Goal: Book appointment/travel/reservation

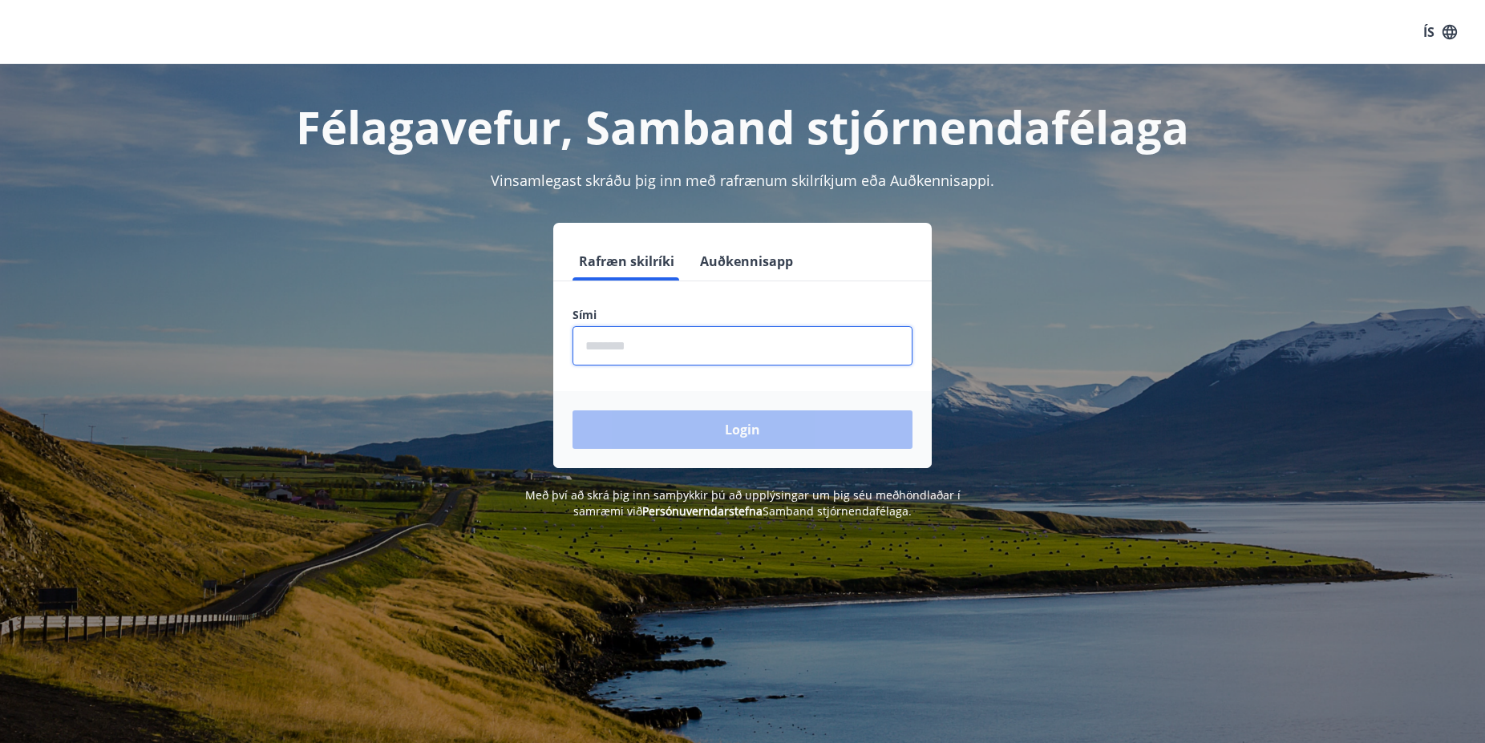
click at [675, 349] on input "phone" at bounding box center [742, 345] width 340 height 39
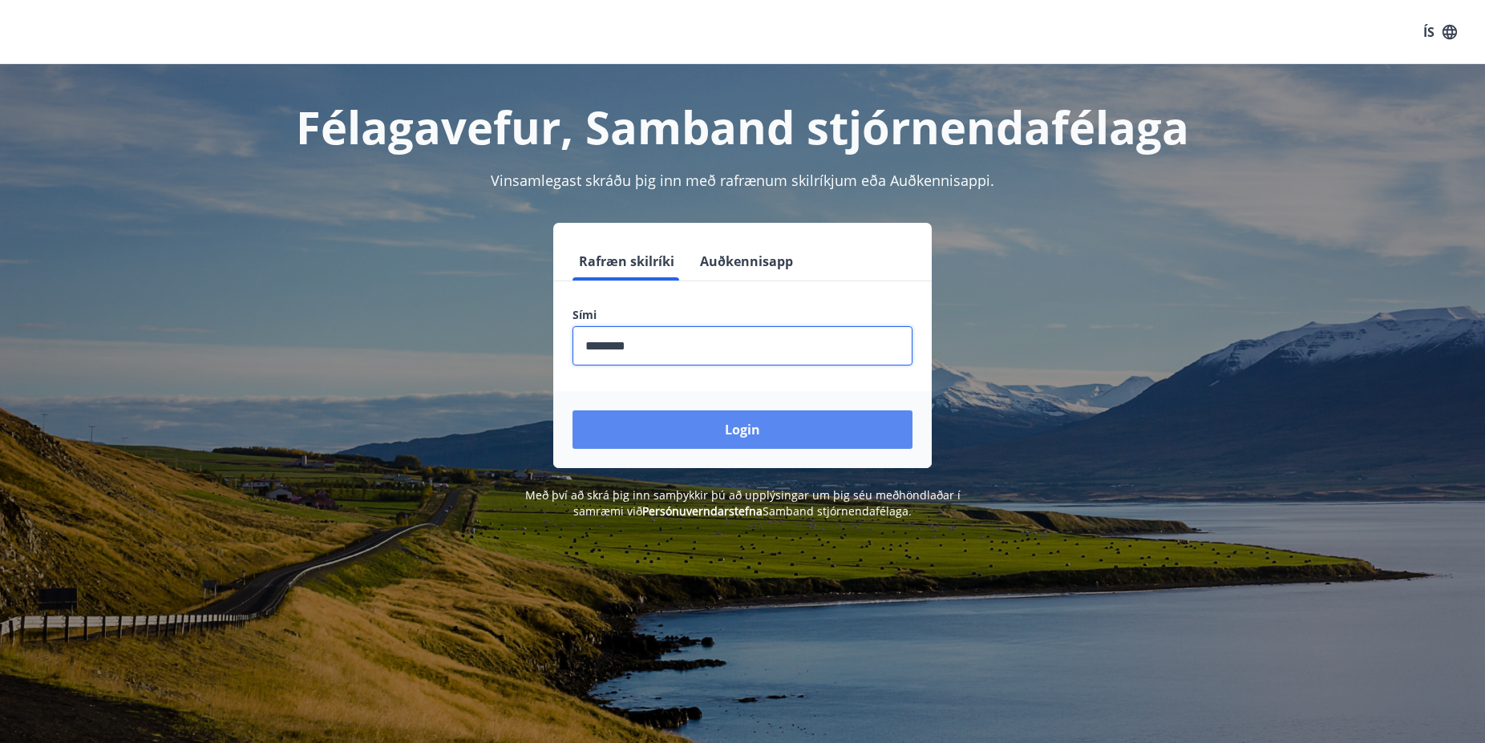
type input "********"
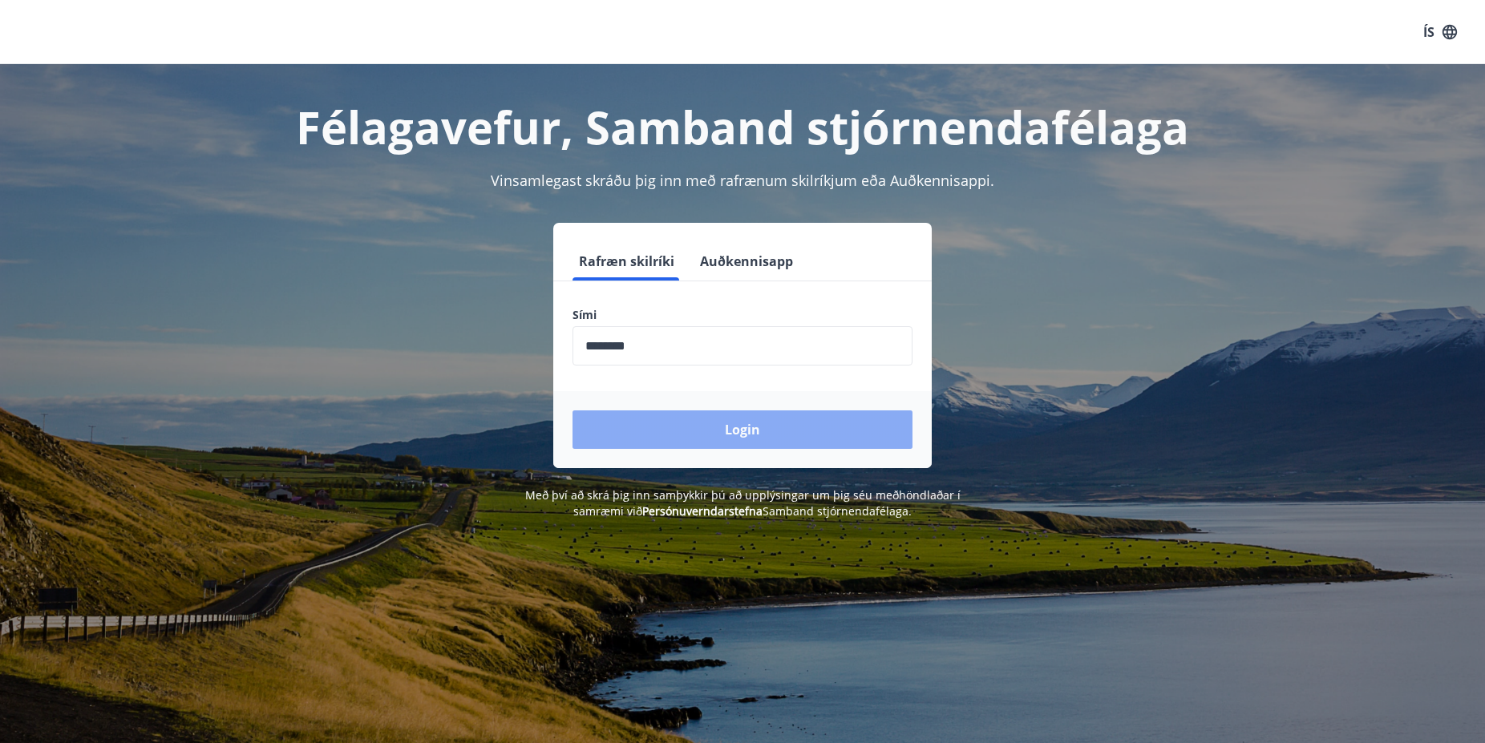
click at [741, 430] on button "Login" at bounding box center [742, 429] width 340 height 38
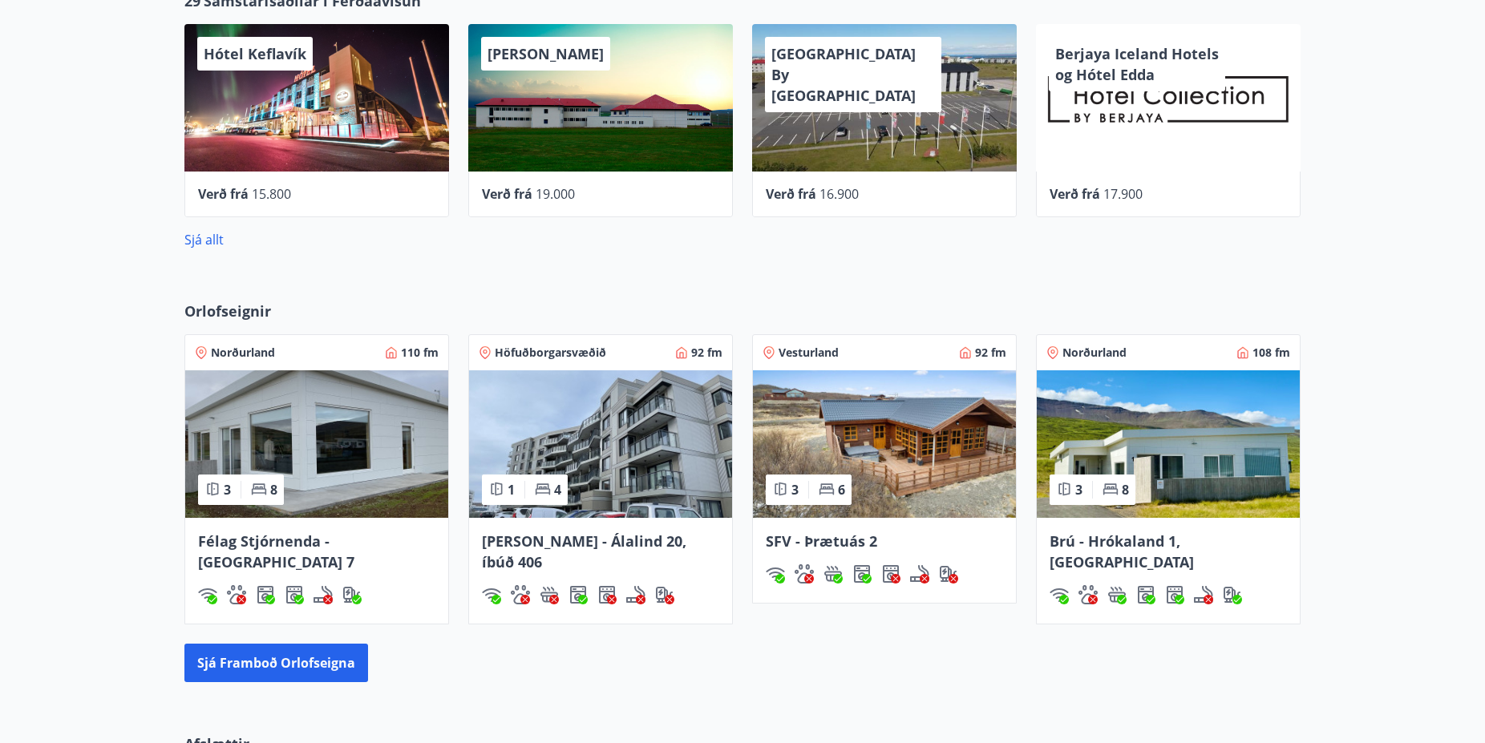
scroll to position [981, 0]
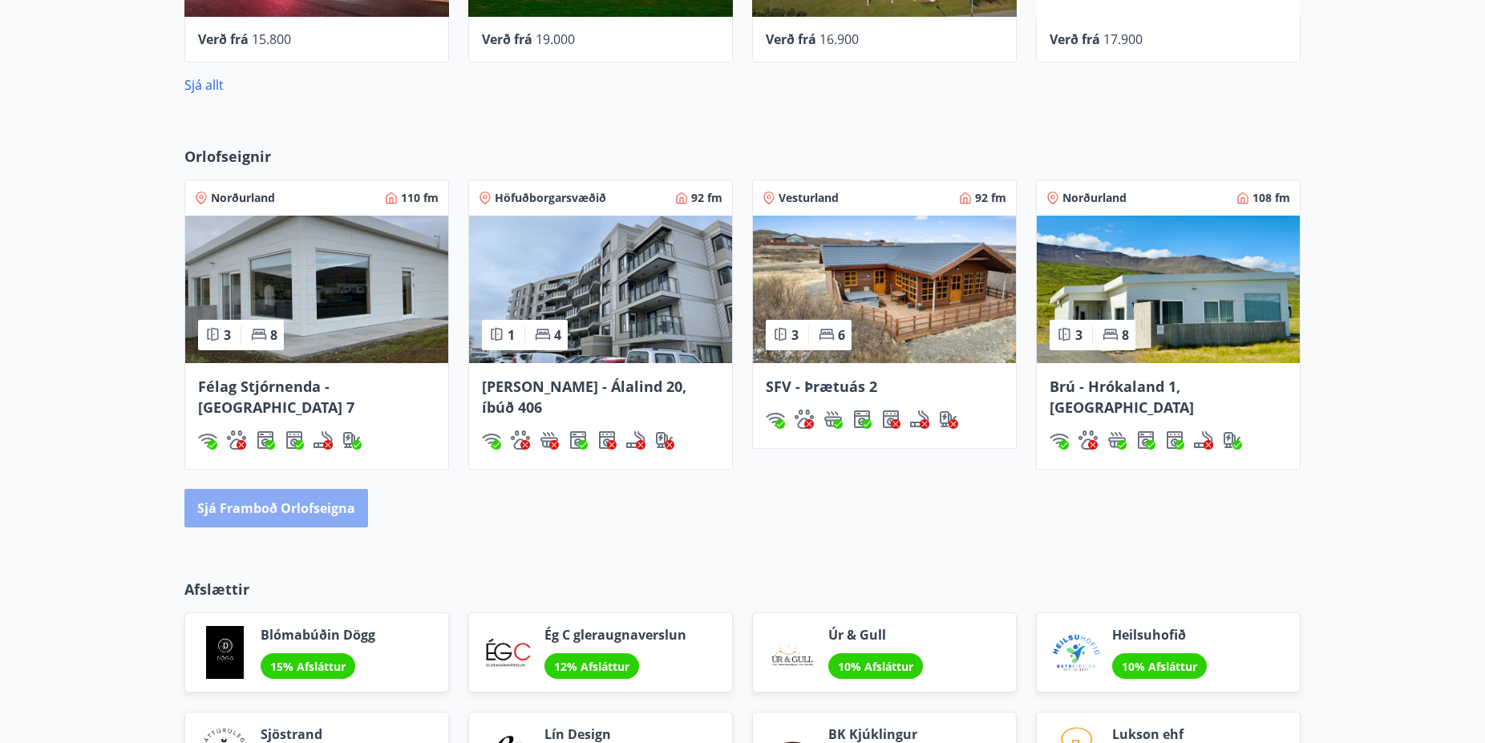
click at [265, 489] on button "Sjá framboð orlofseigna" at bounding box center [276, 508] width 184 height 38
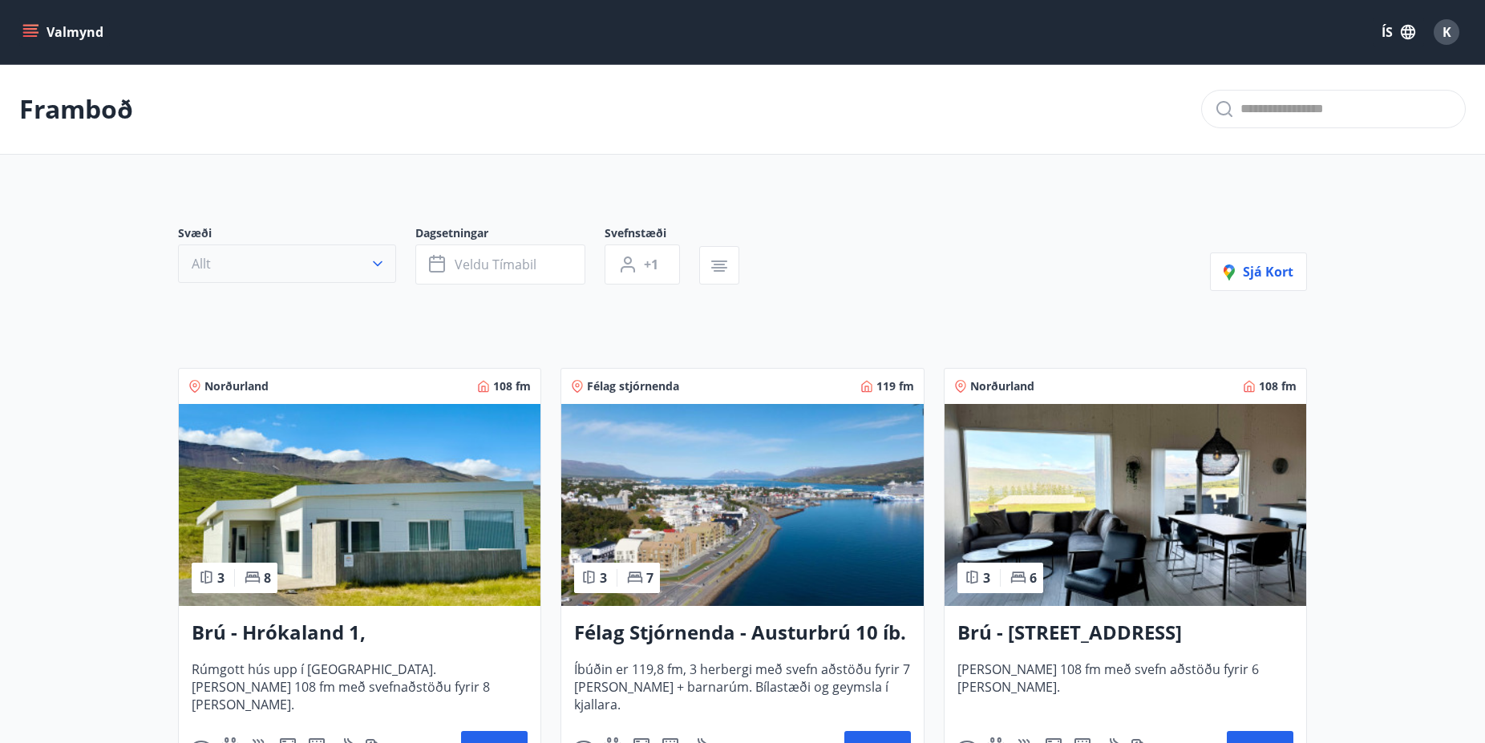
click at [379, 262] on icon "button" at bounding box center [378, 264] width 16 height 16
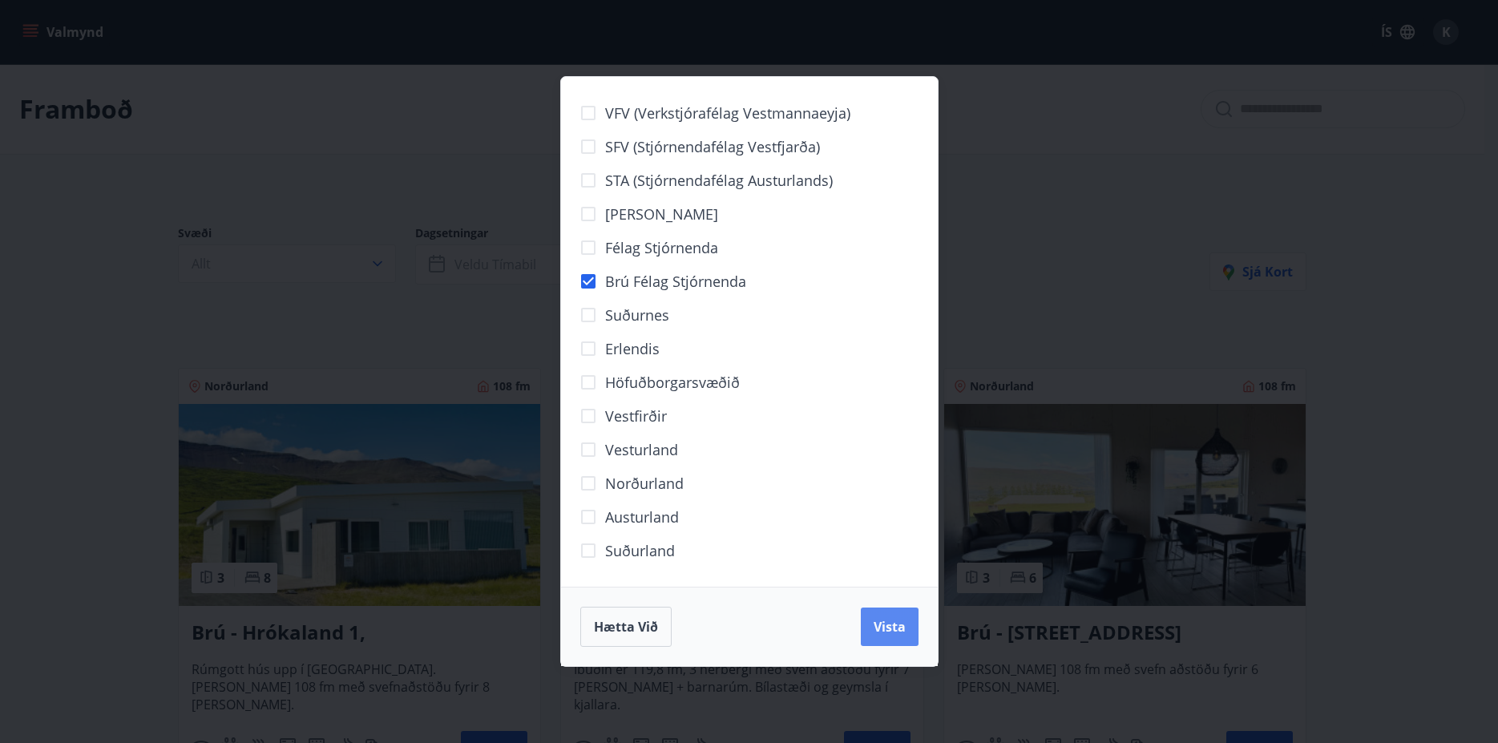
click at [895, 633] on span "Vista" at bounding box center [890, 627] width 32 height 18
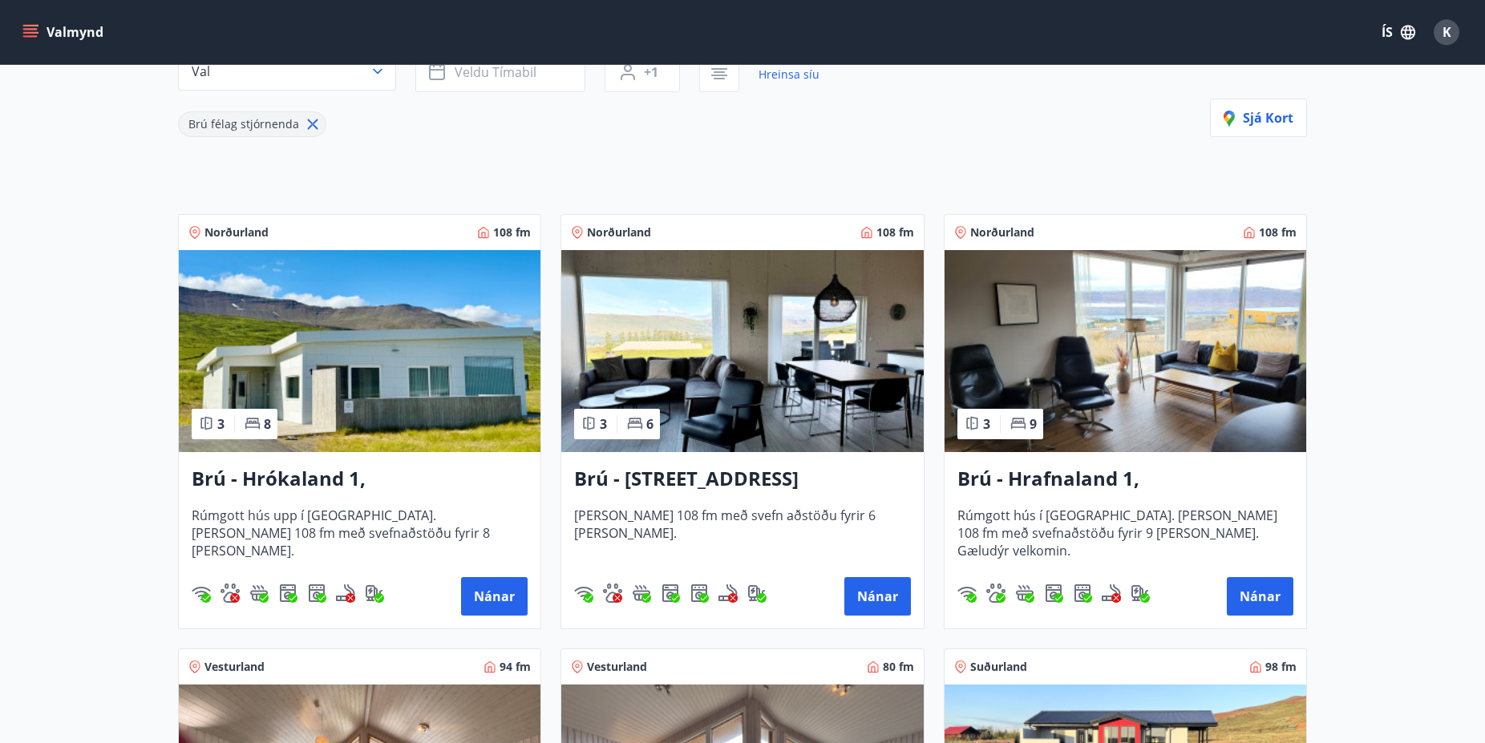
scroll to position [327, 0]
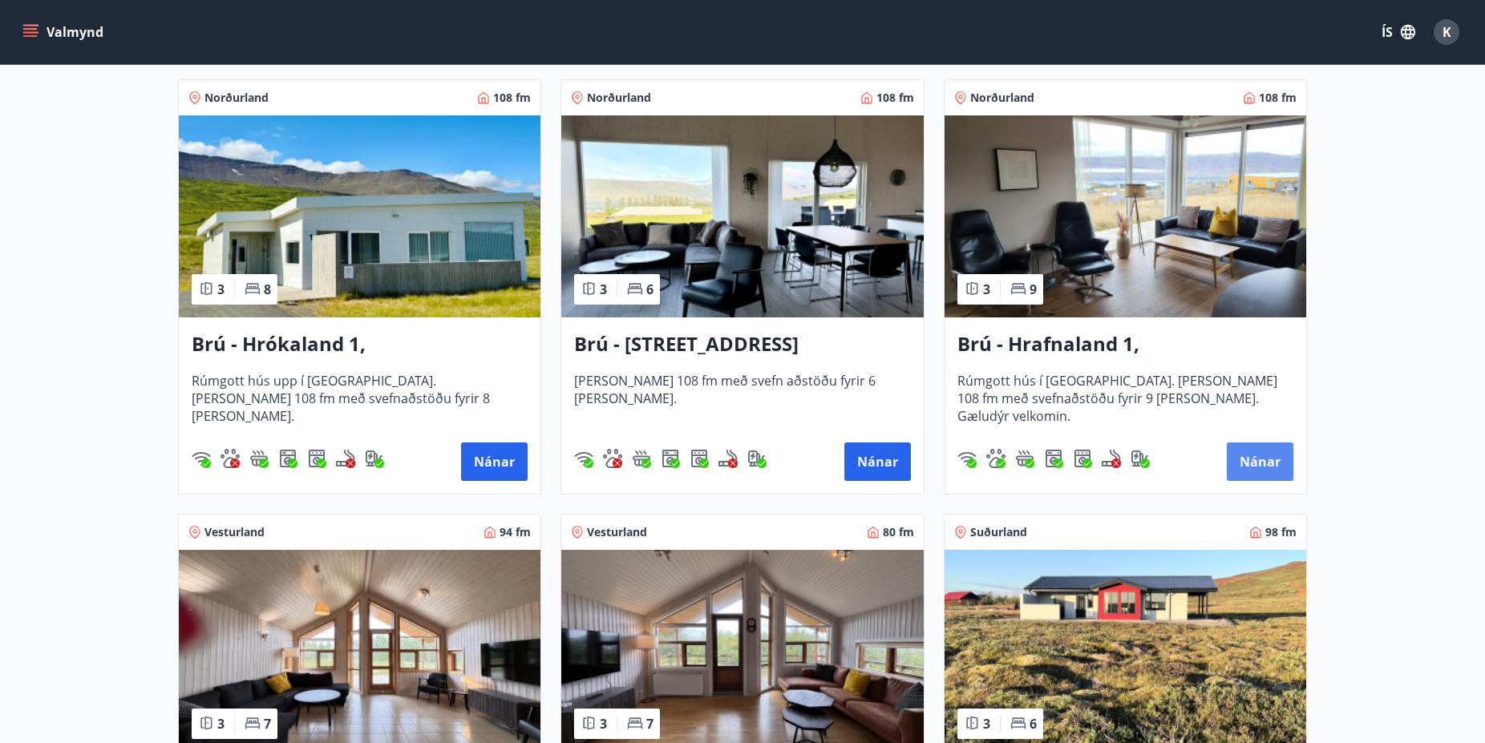
click at [1260, 468] on button "Nánar" at bounding box center [1259, 461] width 67 height 38
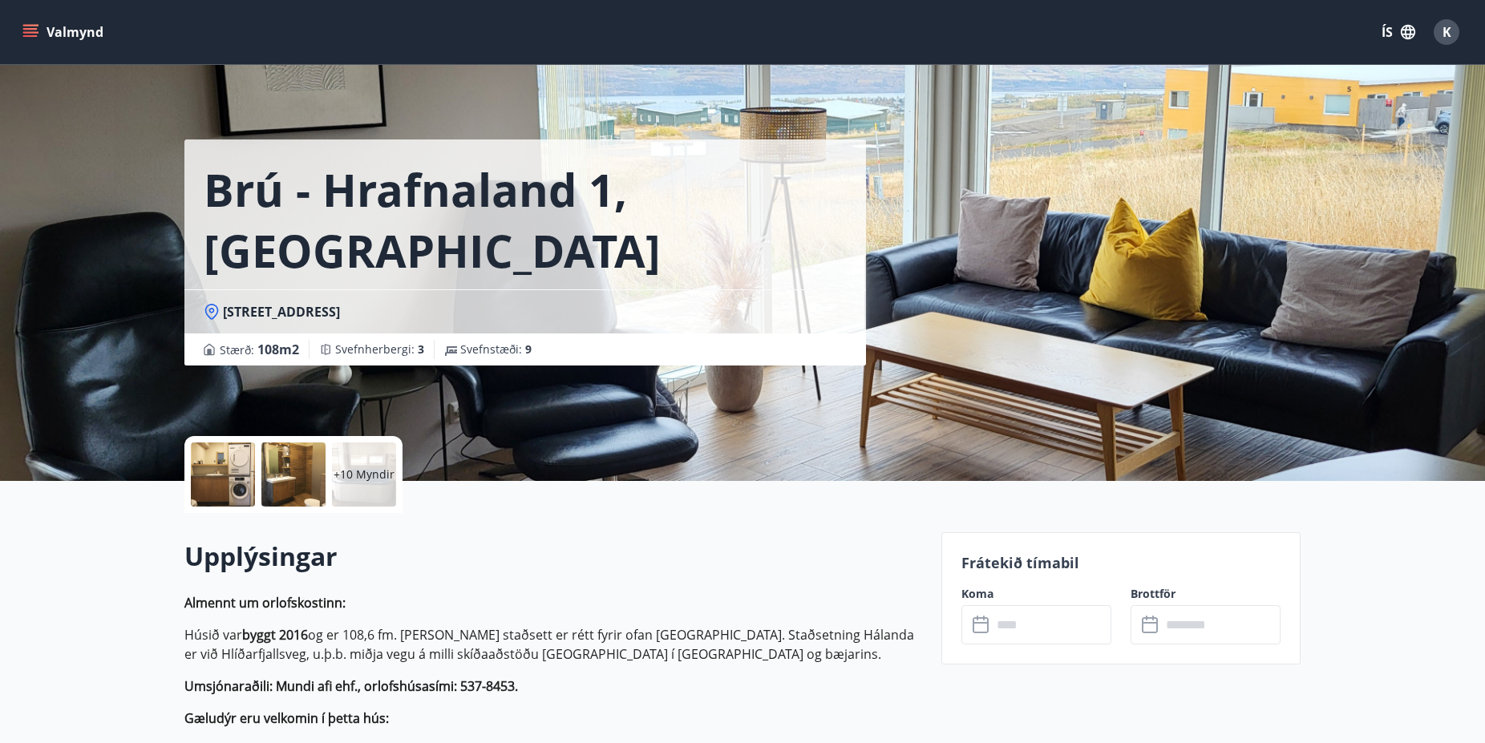
scroll to position [327, 0]
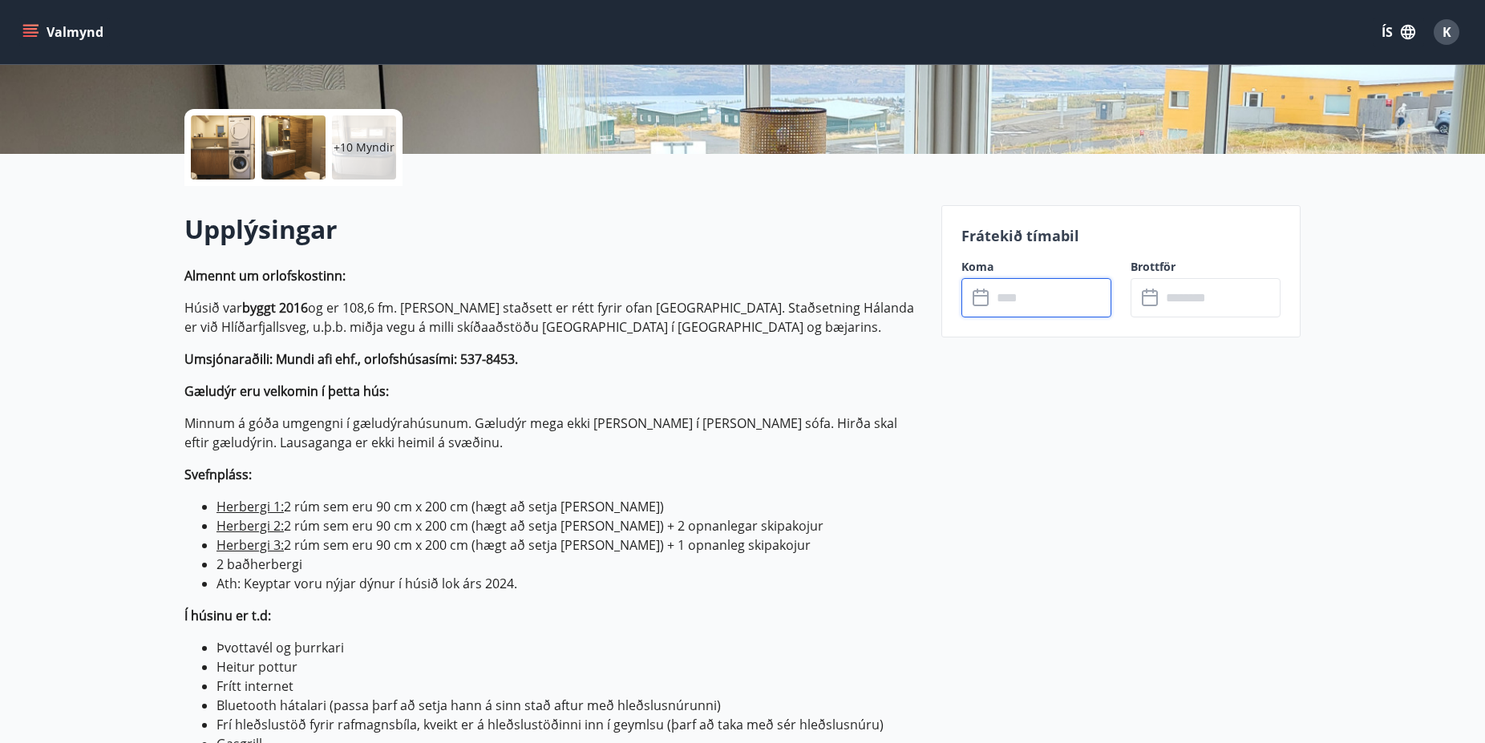
click at [1029, 293] on input "text" at bounding box center [1051, 297] width 119 height 39
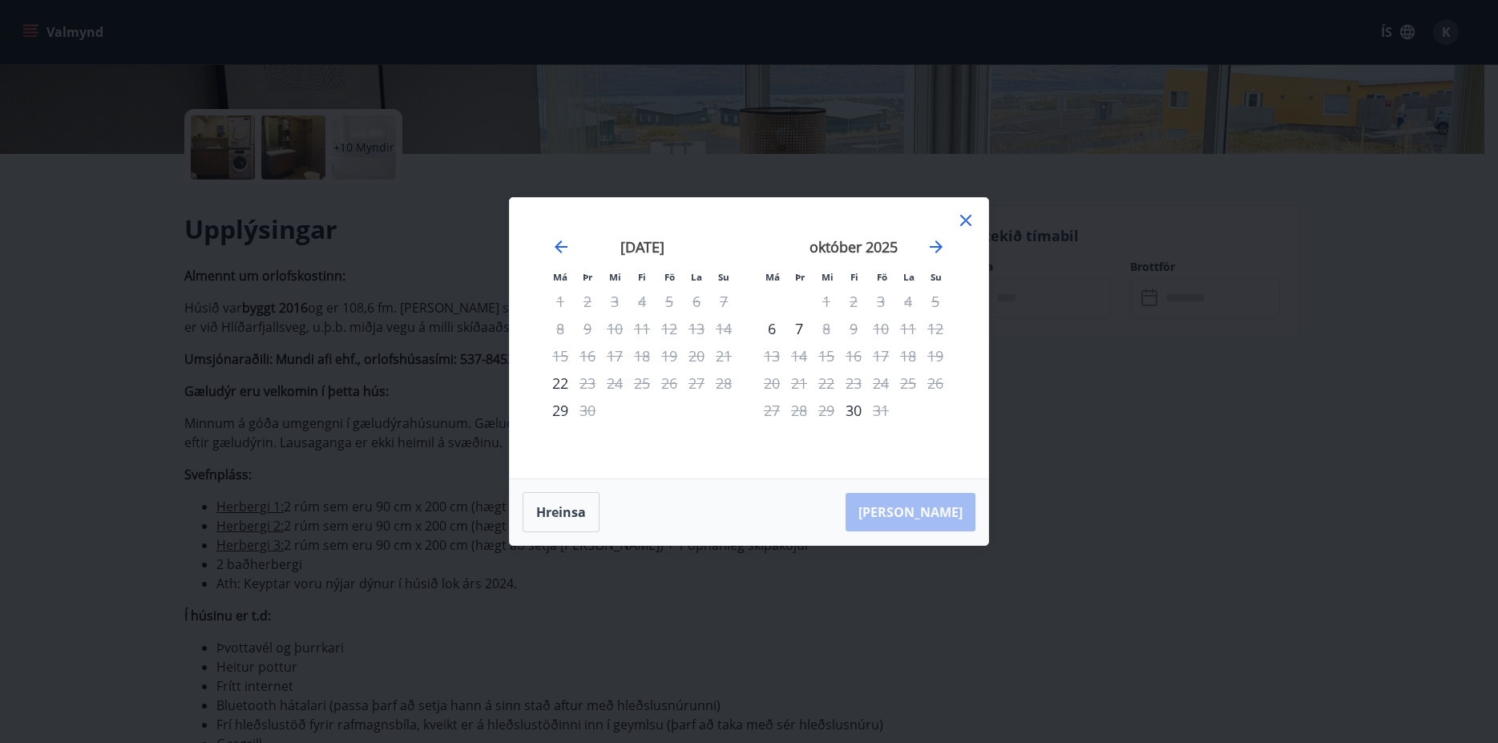
click at [966, 216] on icon at bounding box center [965, 220] width 19 height 19
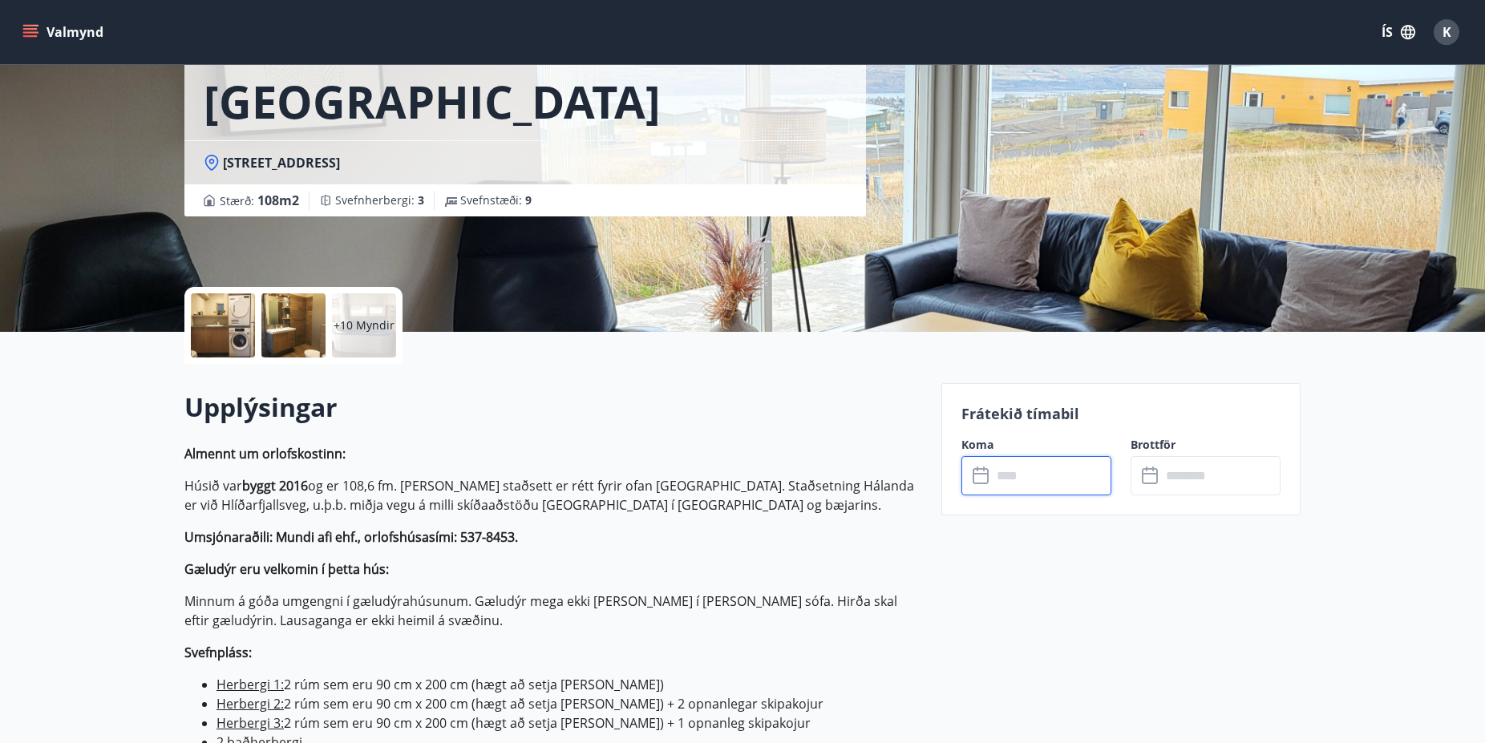
scroll to position [0, 0]
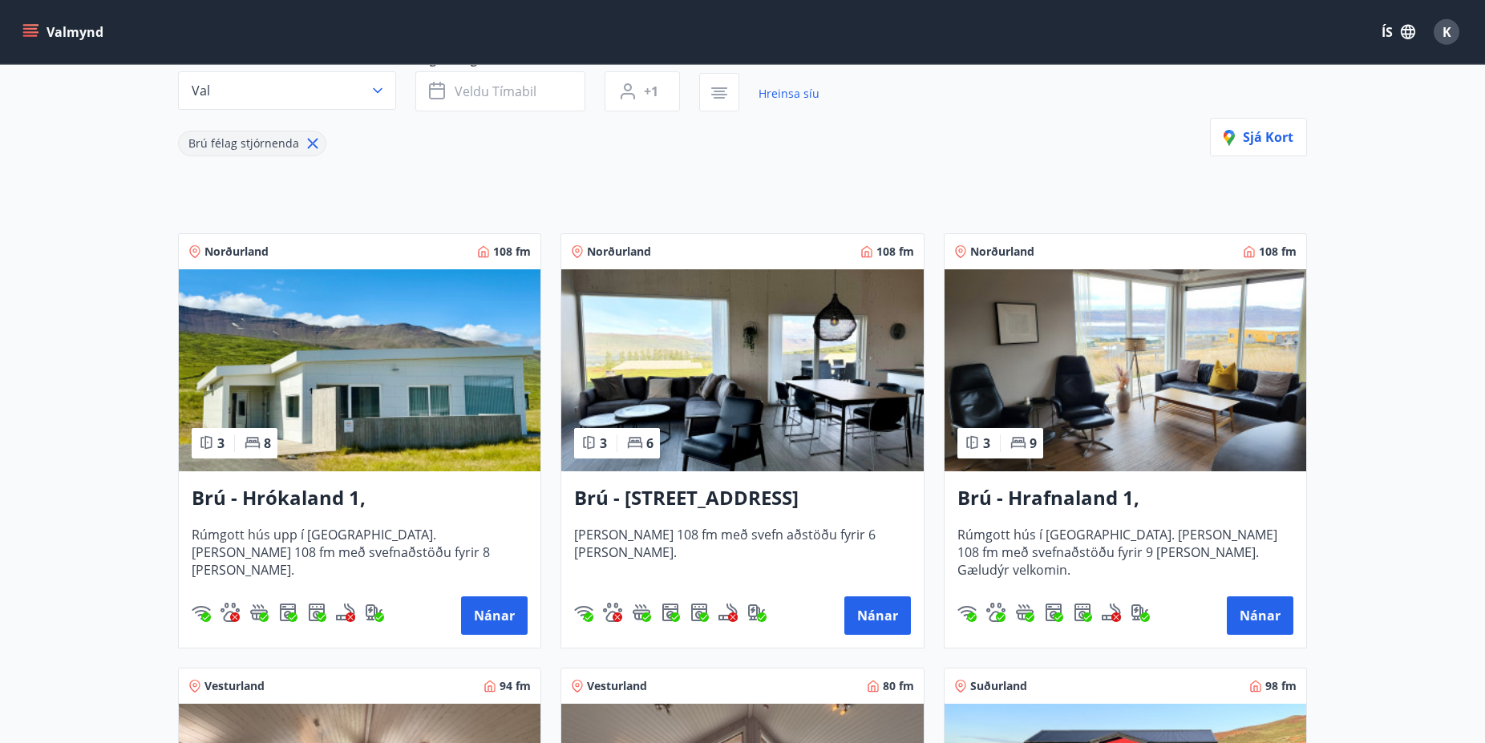
scroll to position [327, 0]
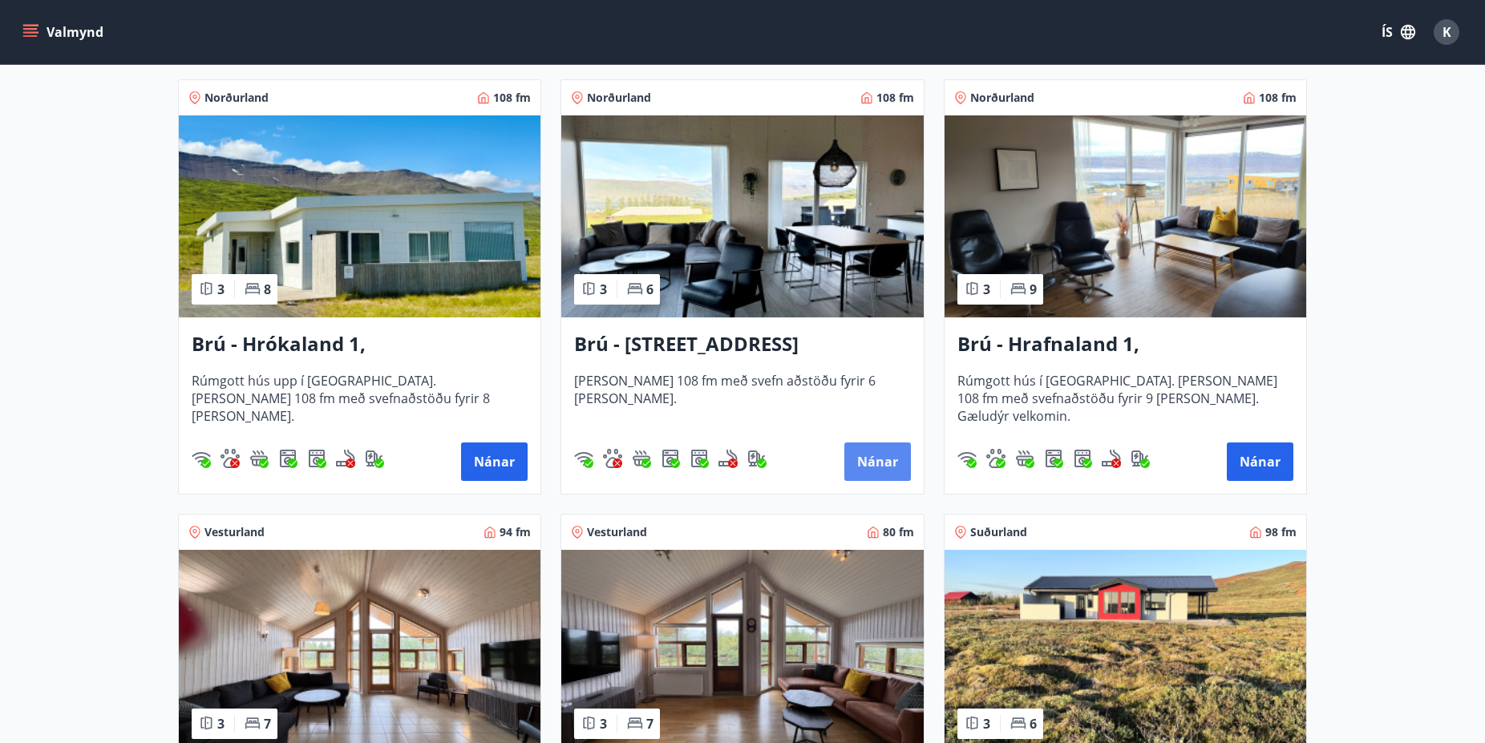
click at [884, 466] on button "Nánar" at bounding box center [877, 461] width 67 height 38
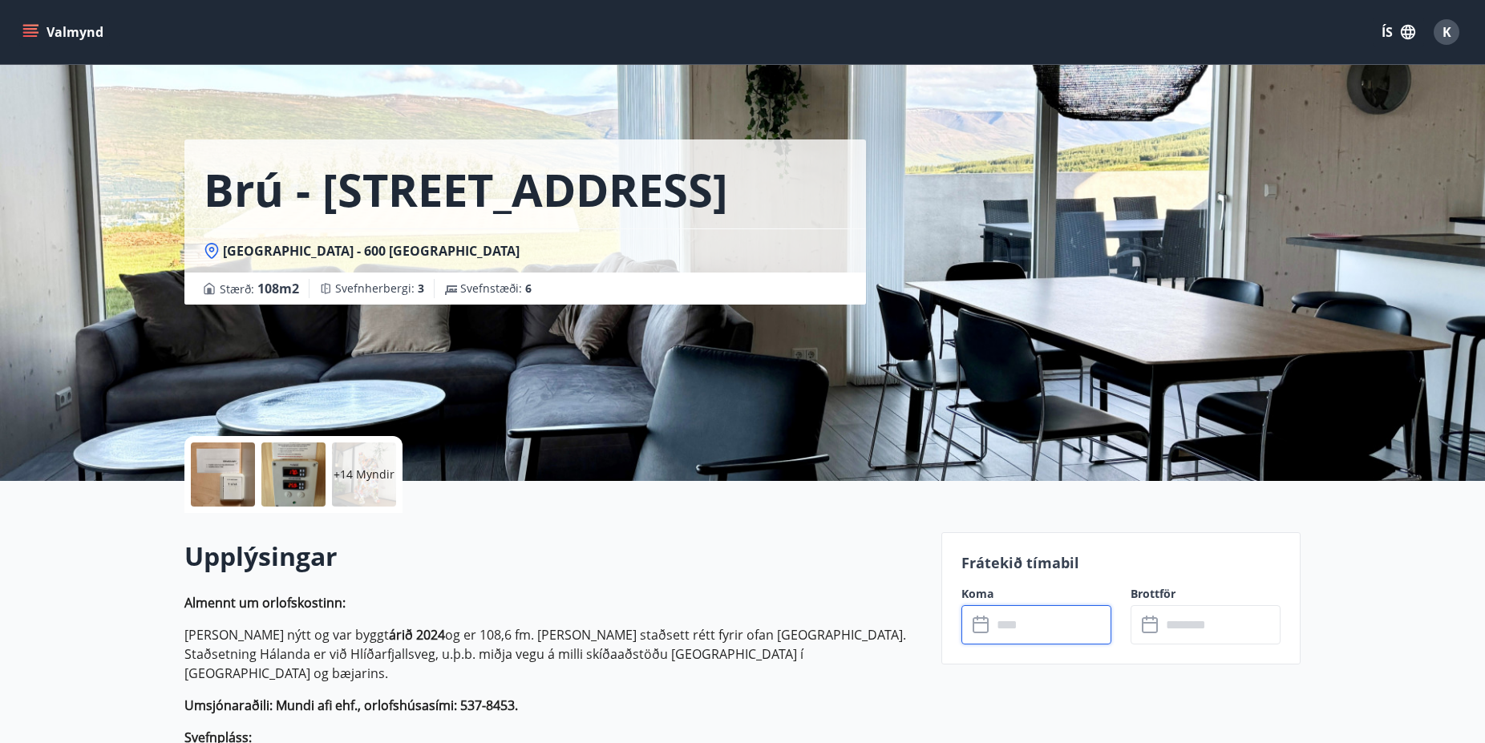
click at [1034, 630] on input "text" at bounding box center [1051, 624] width 119 height 39
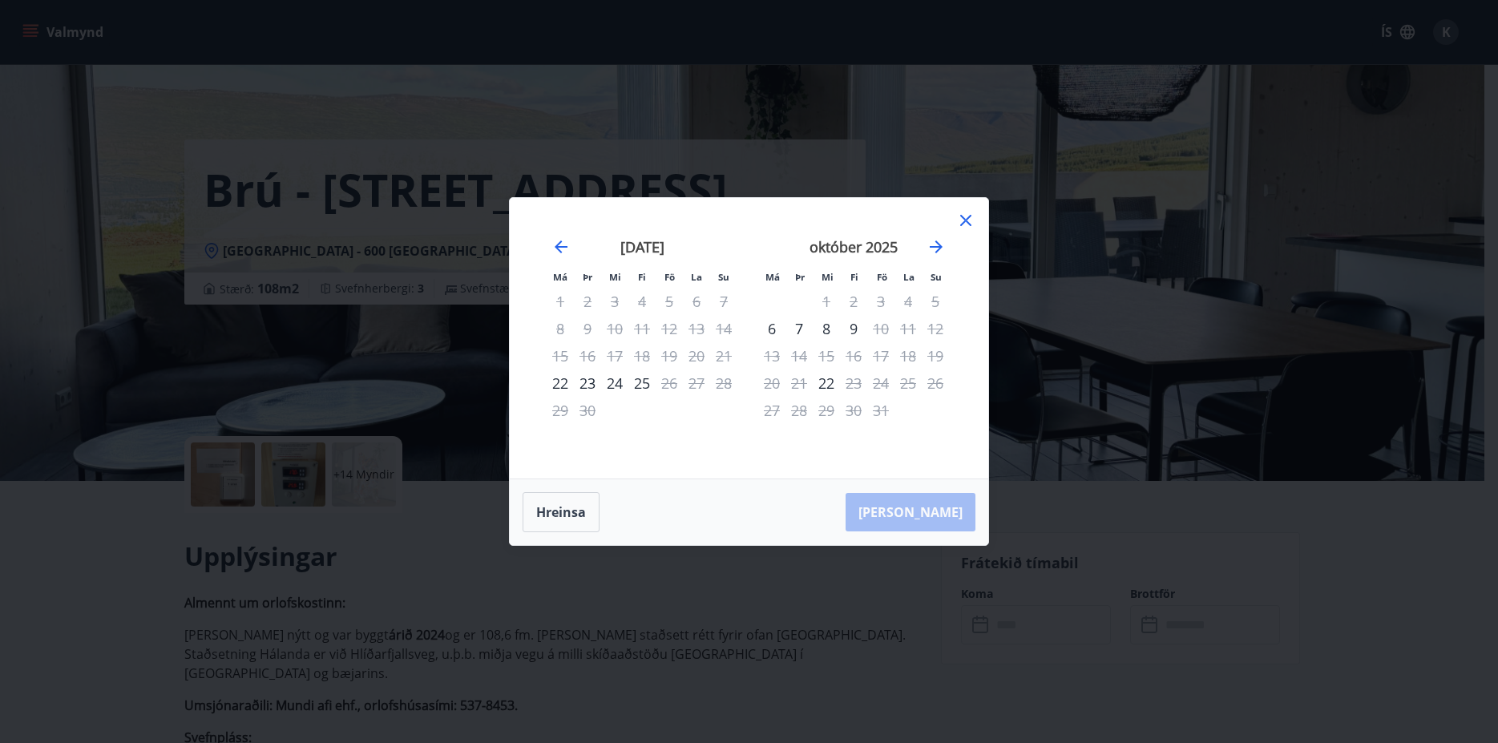
click at [966, 220] on icon at bounding box center [966, 221] width 2 height 2
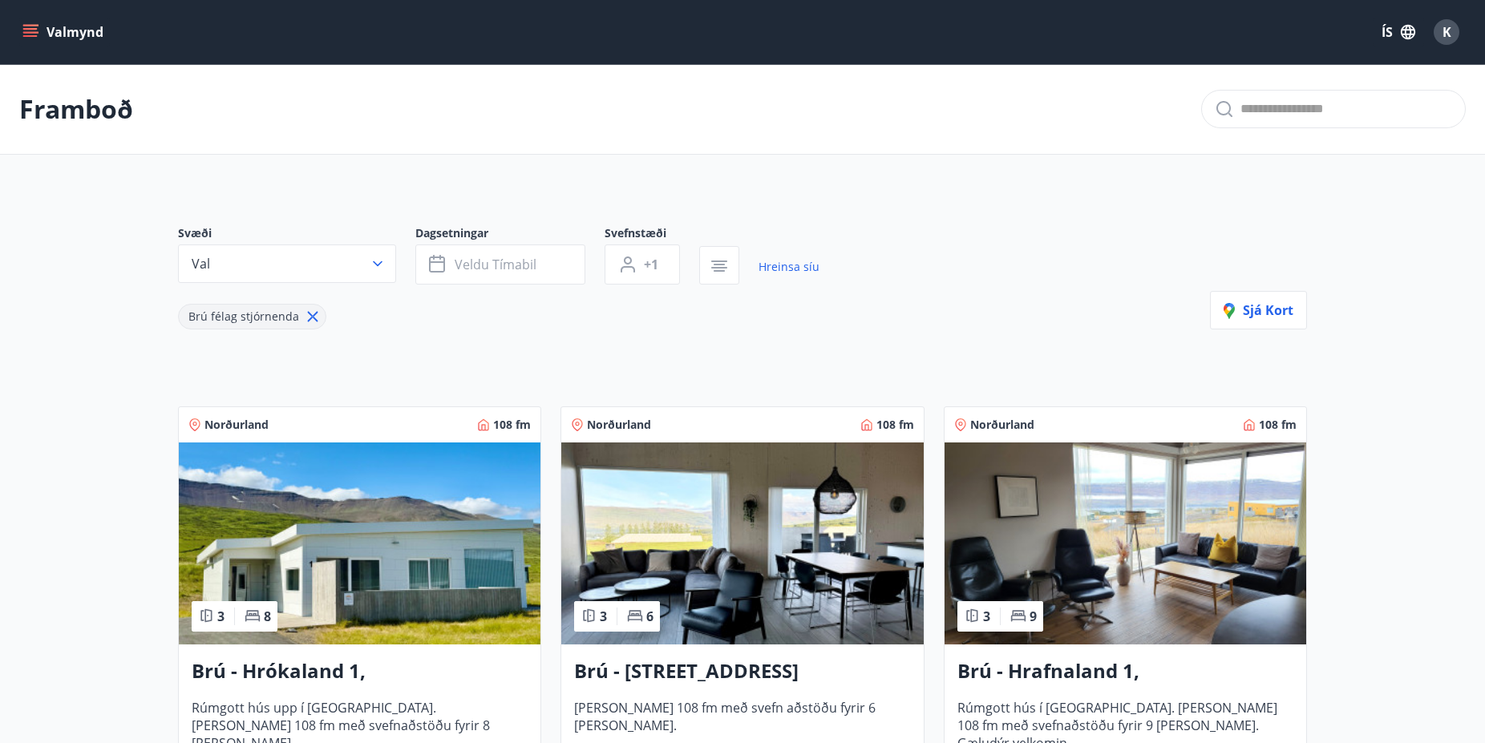
scroll to position [327, 0]
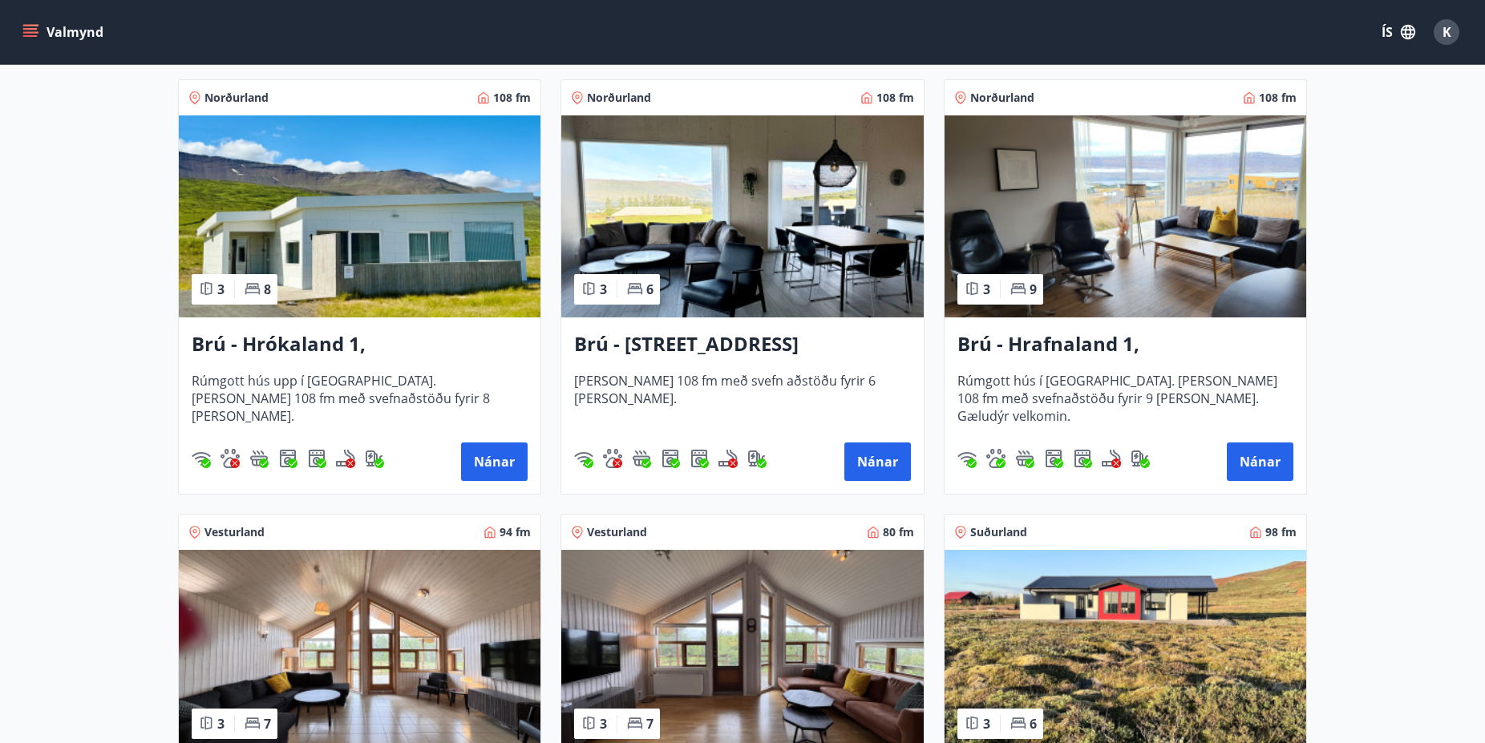
click at [358, 345] on h3 "Brú - Hrókaland 1, [GEOGRAPHIC_DATA]" at bounding box center [360, 344] width 336 height 29
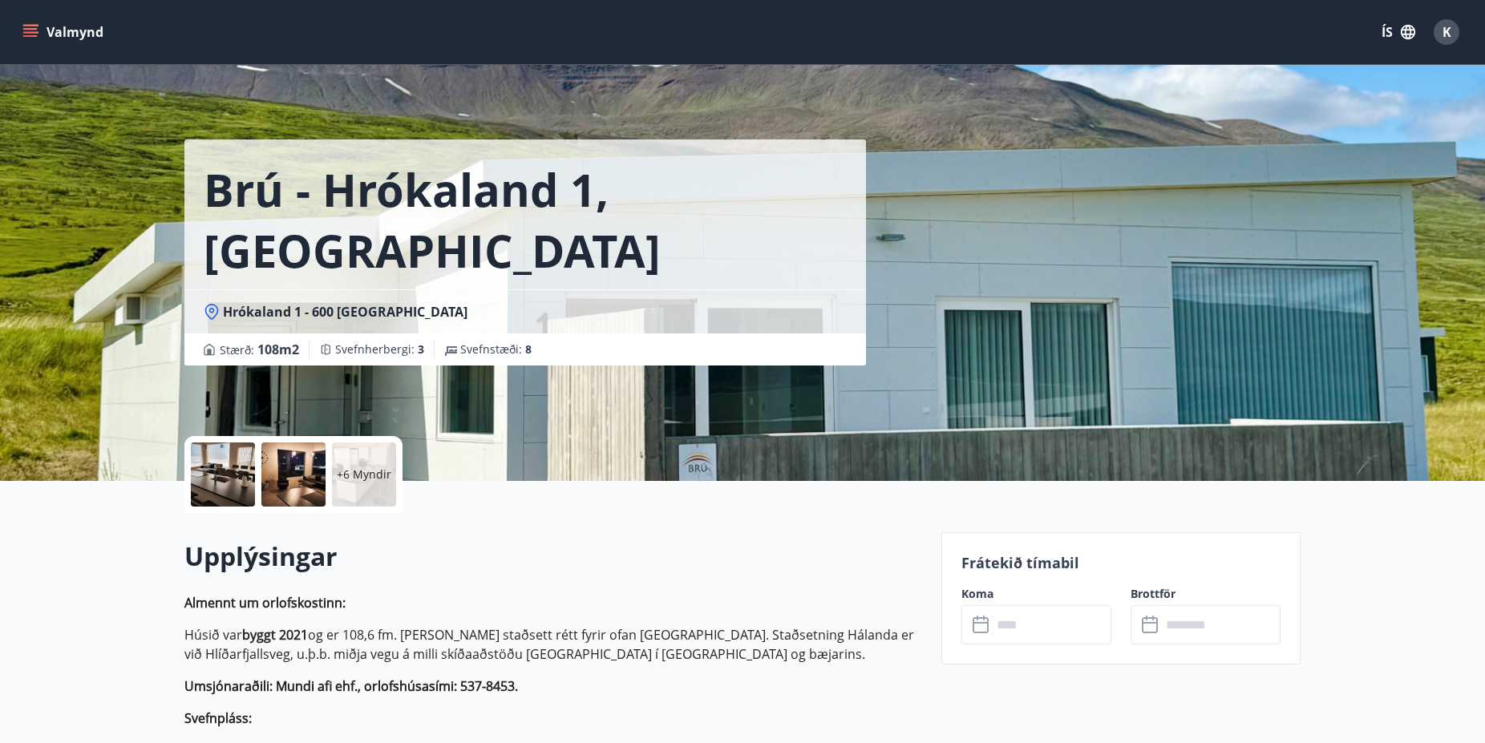
click at [1046, 633] on input "text" at bounding box center [1051, 624] width 119 height 39
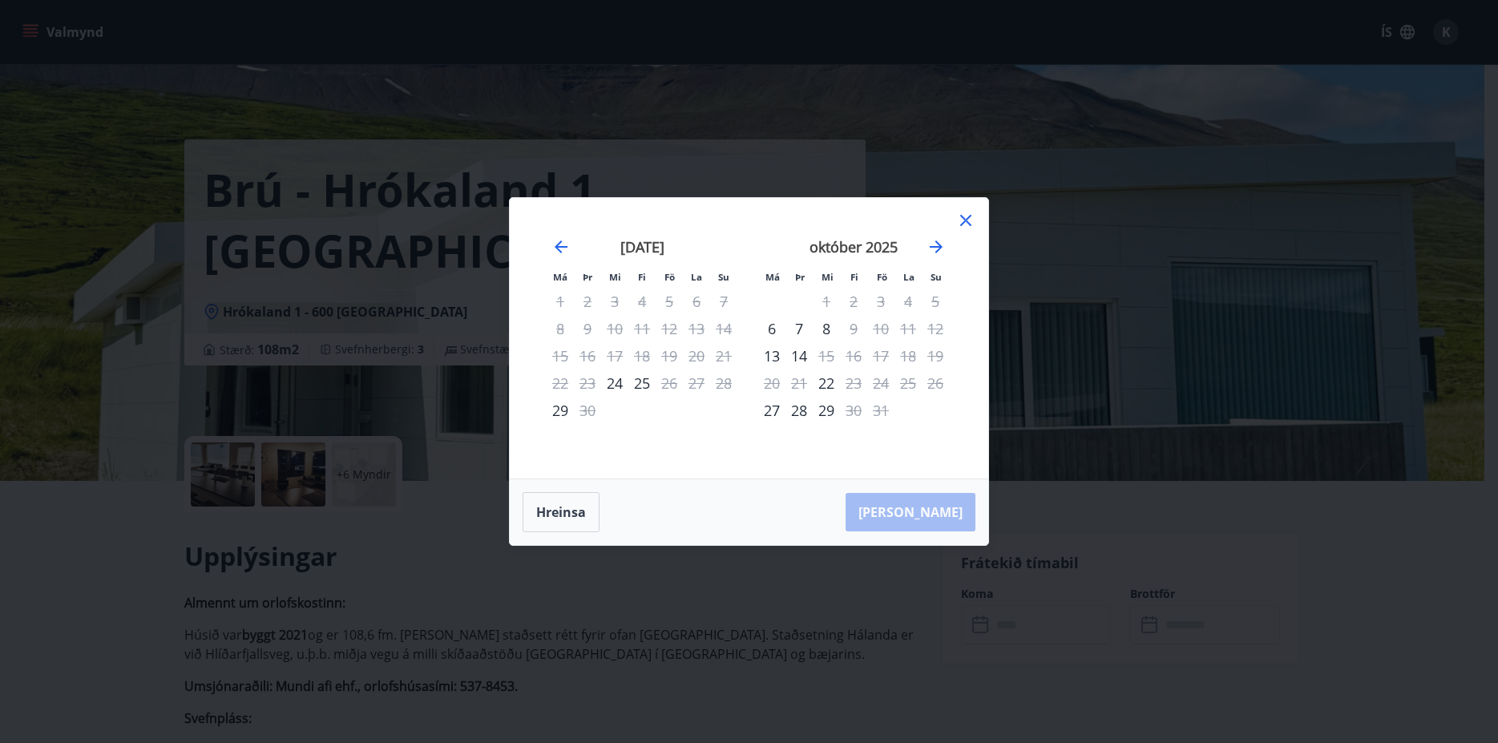
click at [965, 220] on icon at bounding box center [965, 220] width 11 height 11
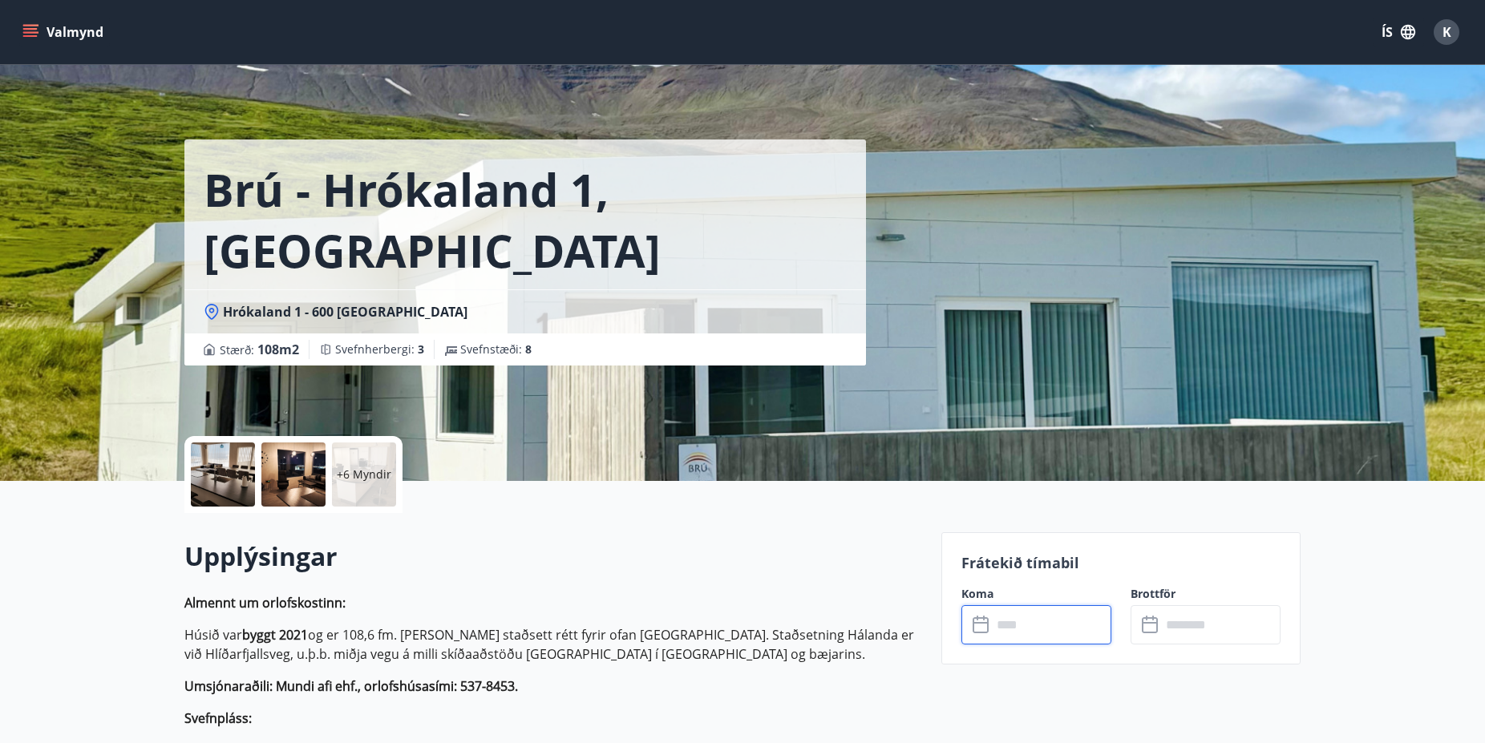
click at [28, 29] on icon "menu" at bounding box center [30, 29] width 14 height 2
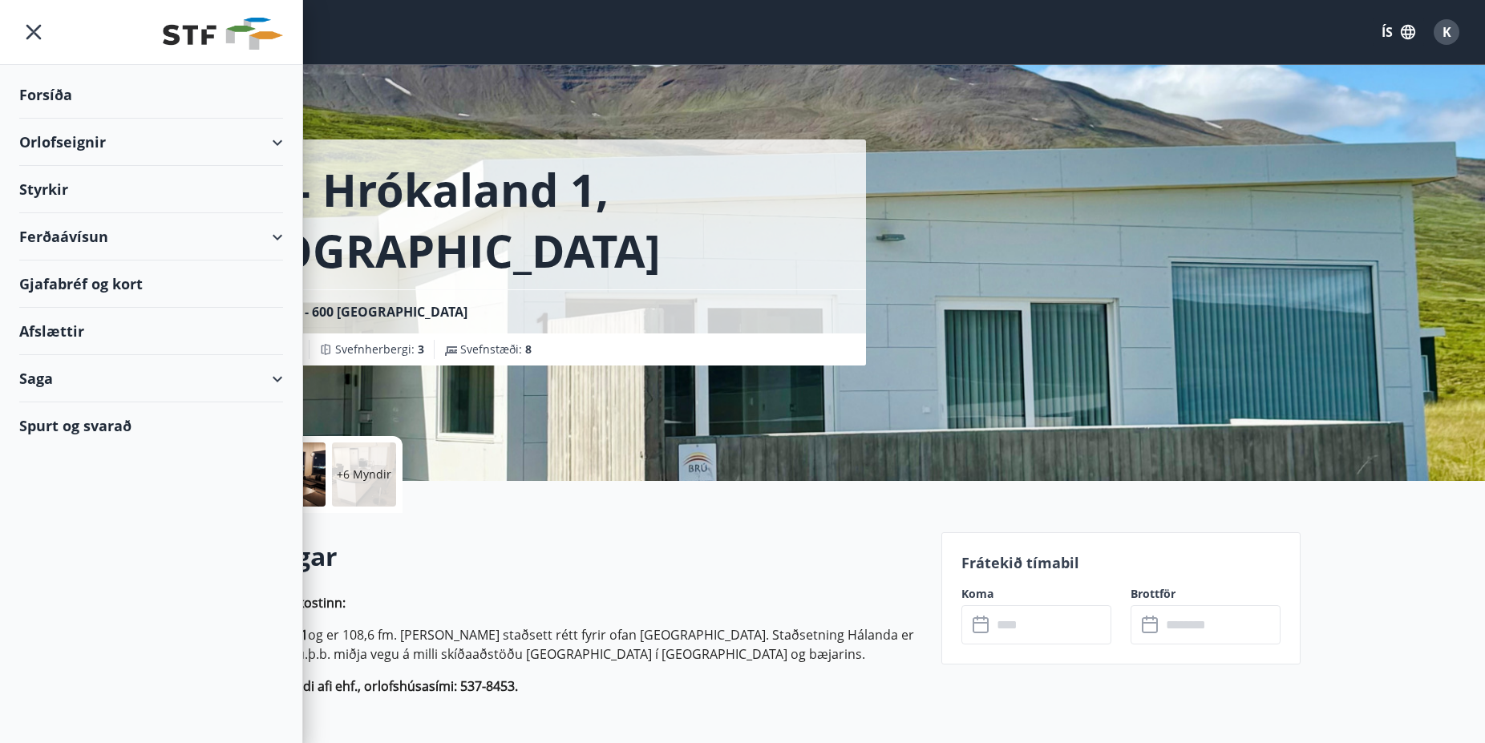
click at [62, 136] on div "Orlofseignir" at bounding box center [151, 142] width 264 height 47
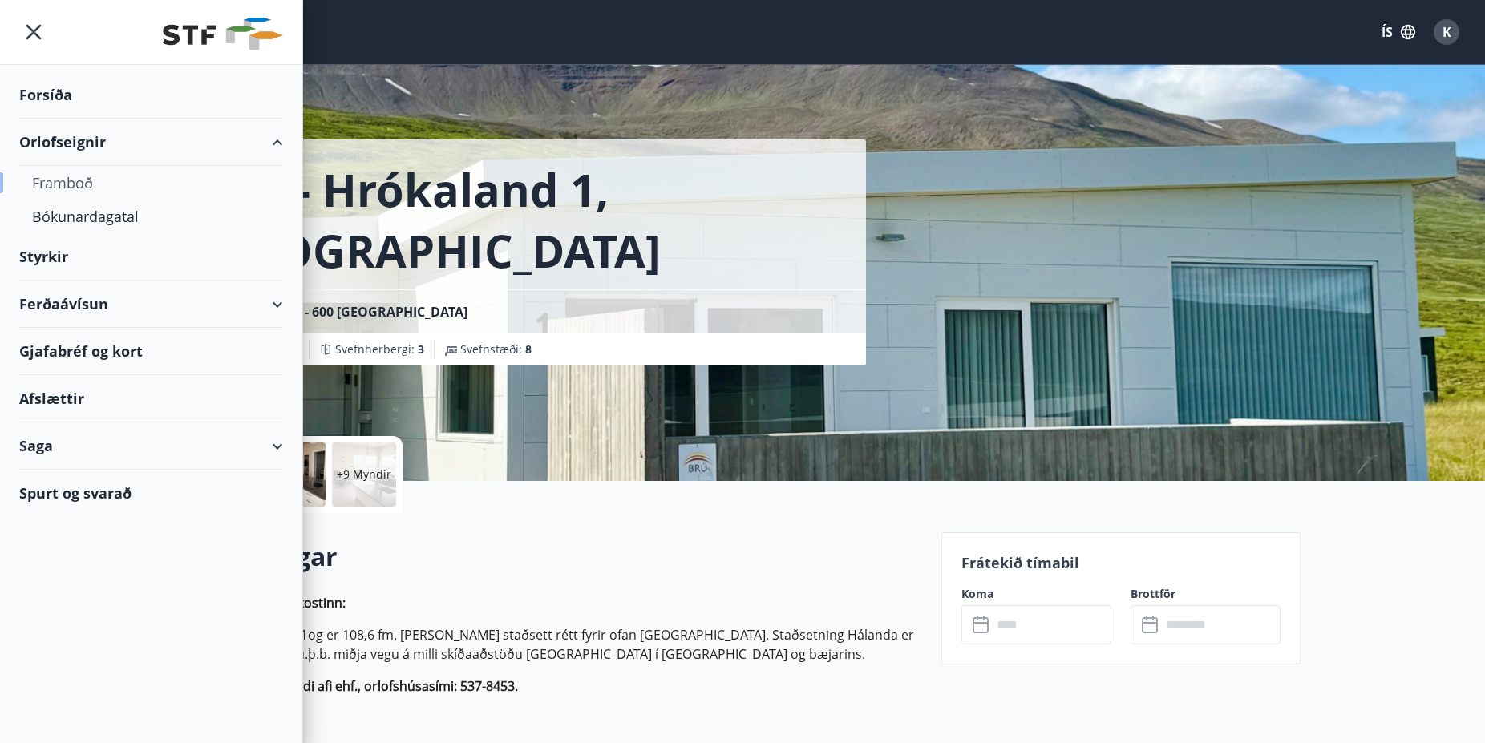
click at [73, 184] on div "Framboð" at bounding box center [151, 183] width 238 height 34
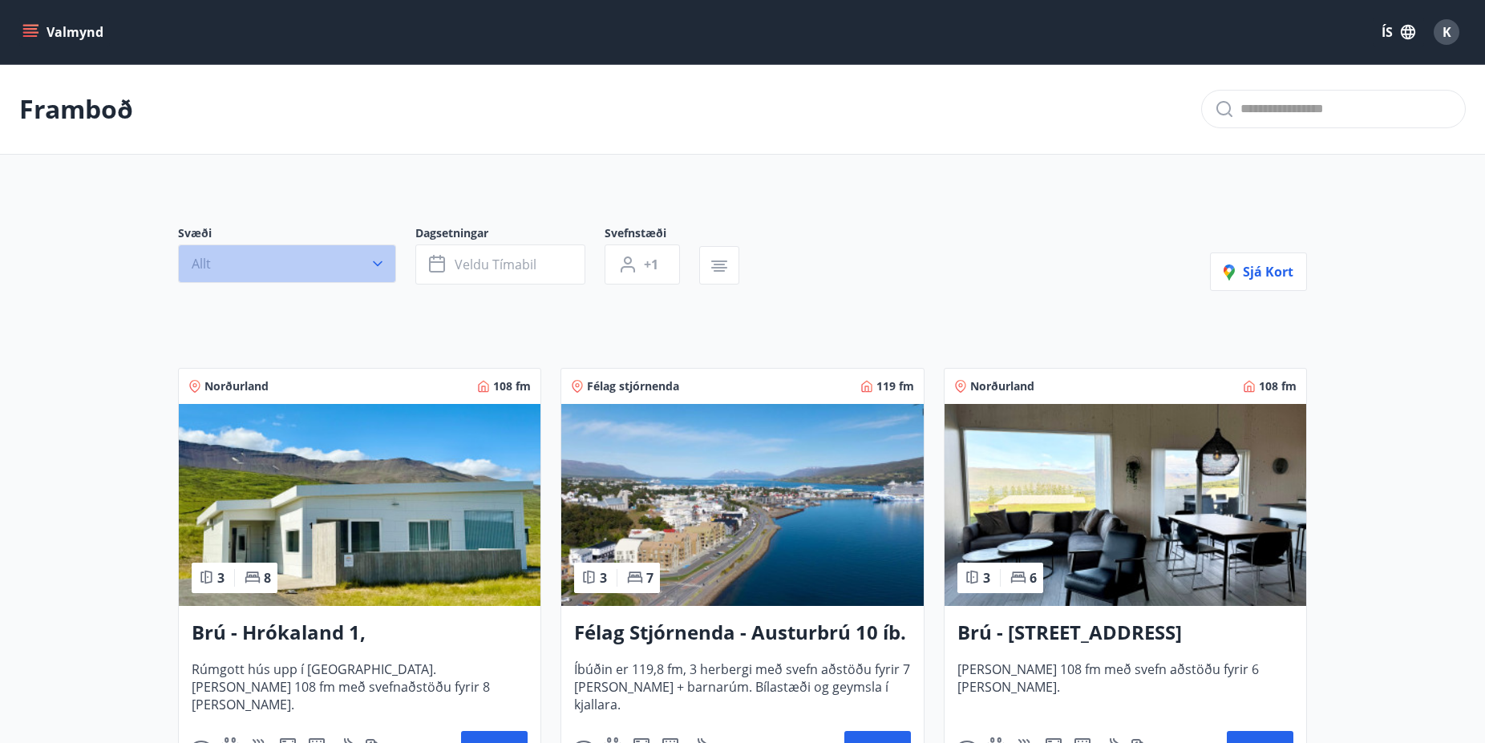
click at [373, 259] on icon "button" at bounding box center [378, 264] width 16 height 16
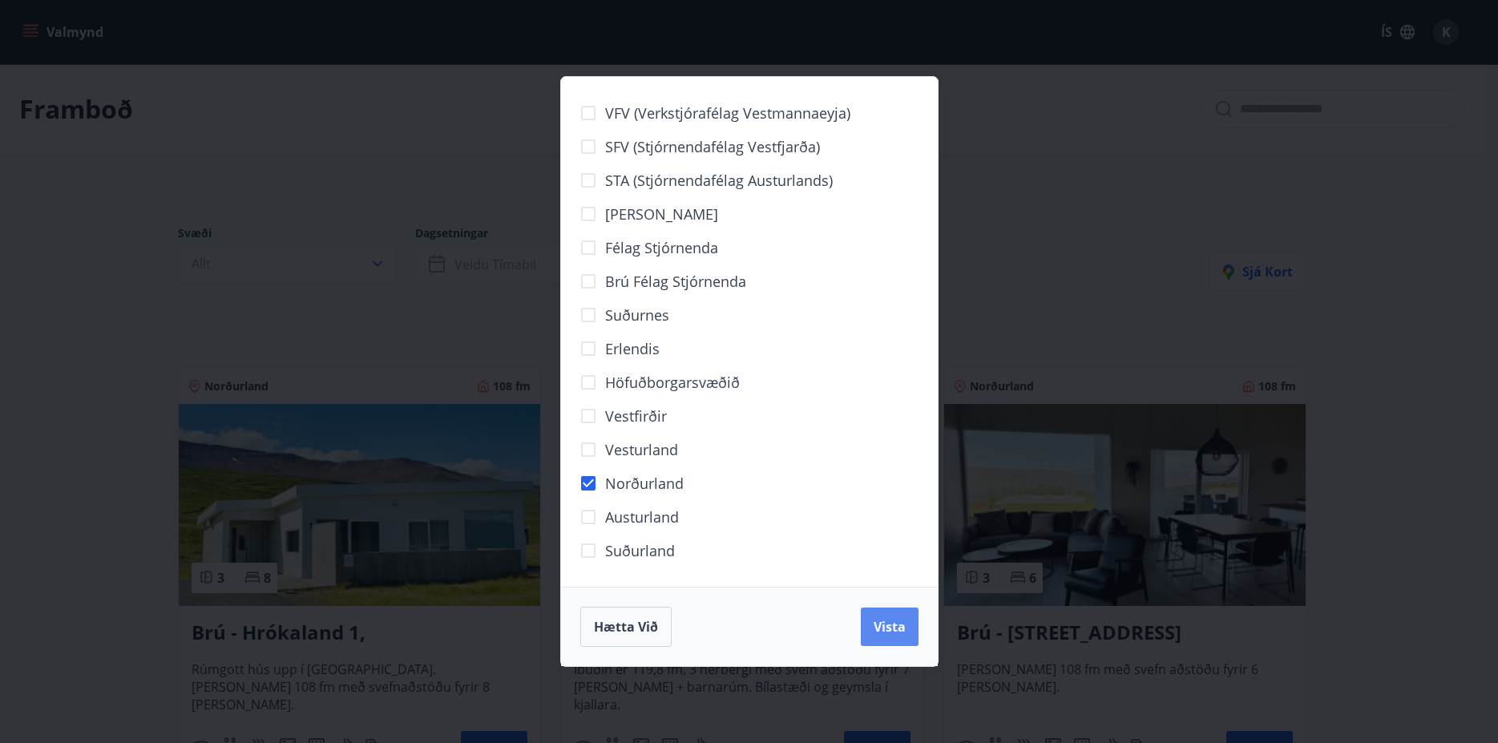
click at [904, 633] on span "Vista" at bounding box center [890, 627] width 32 height 18
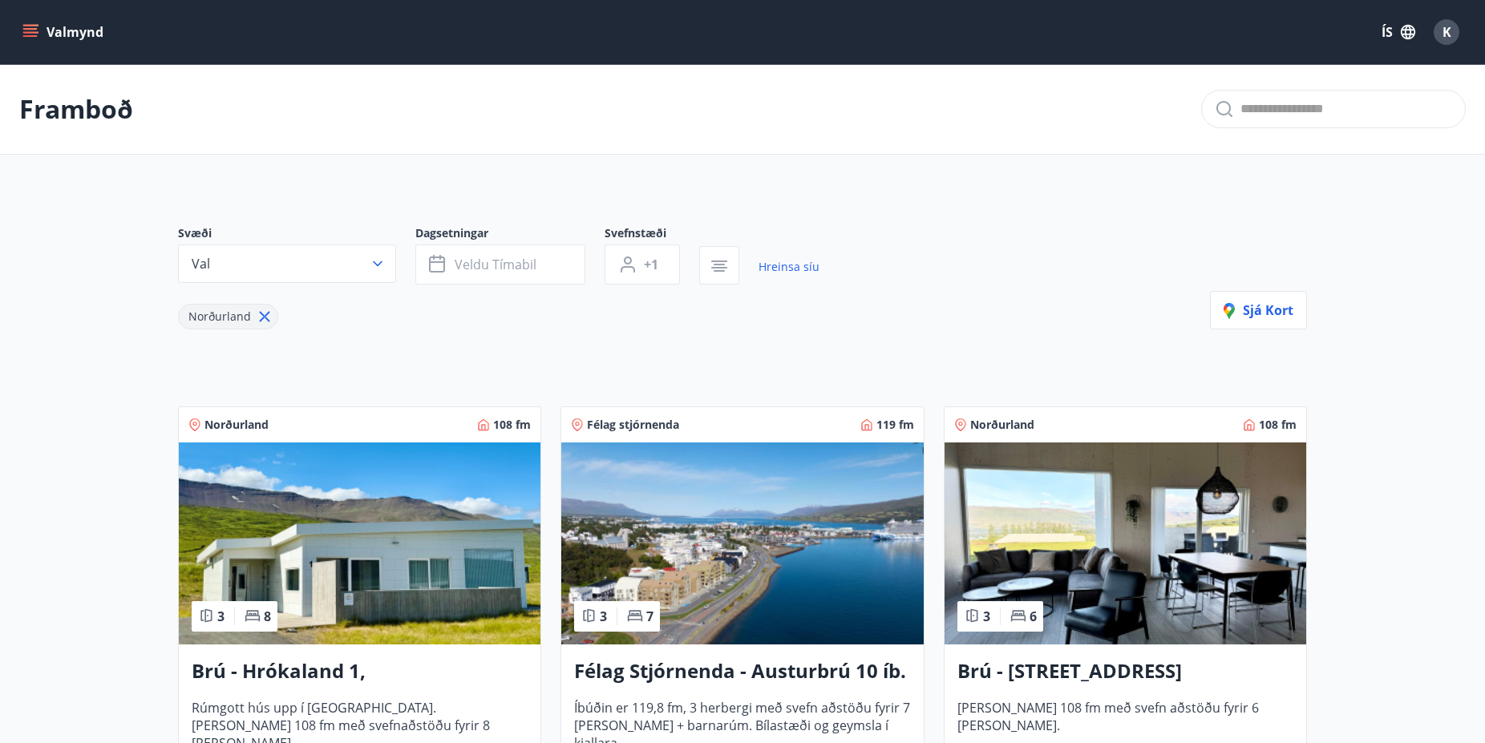
scroll to position [327, 0]
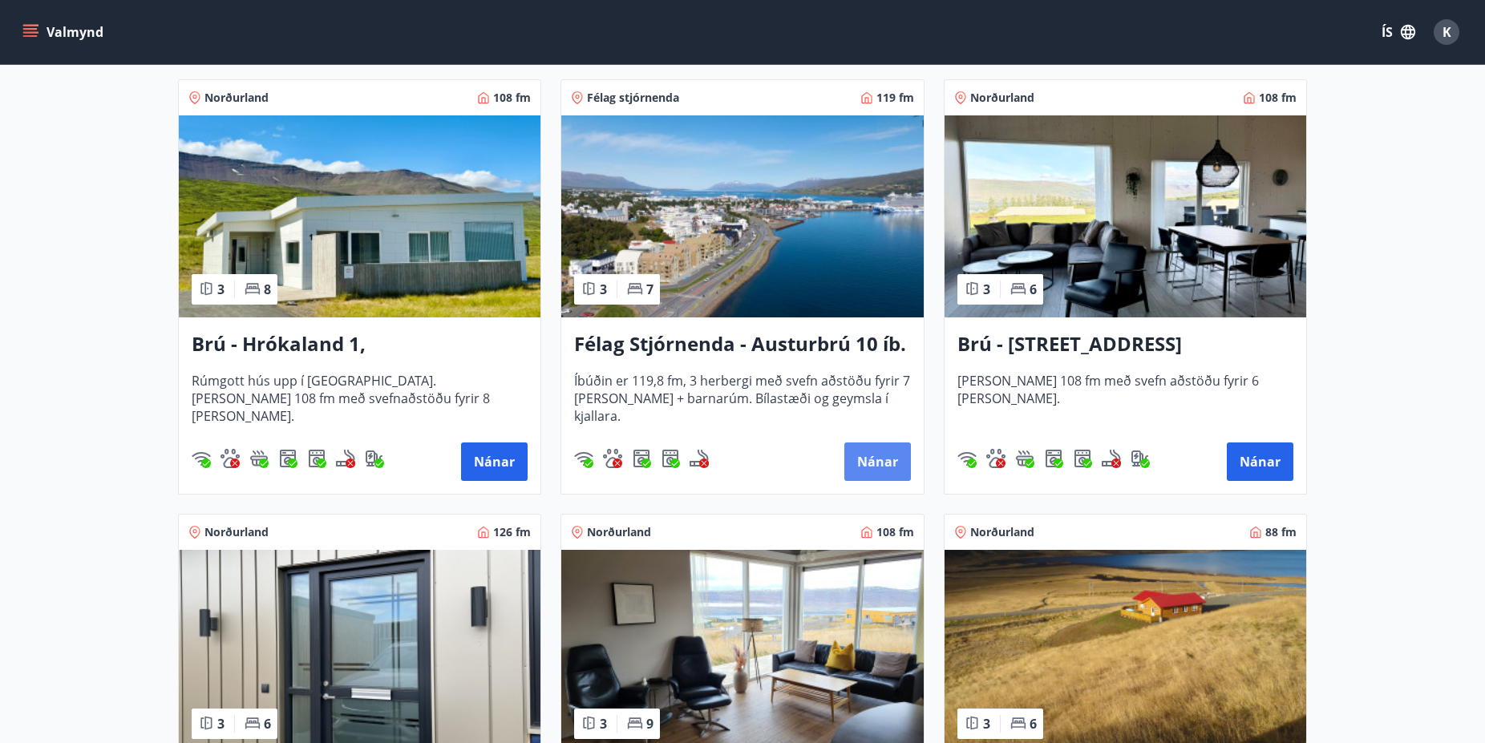
click at [878, 461] on button "Nánar" at bounding box center [877, 461] width 67 height 38
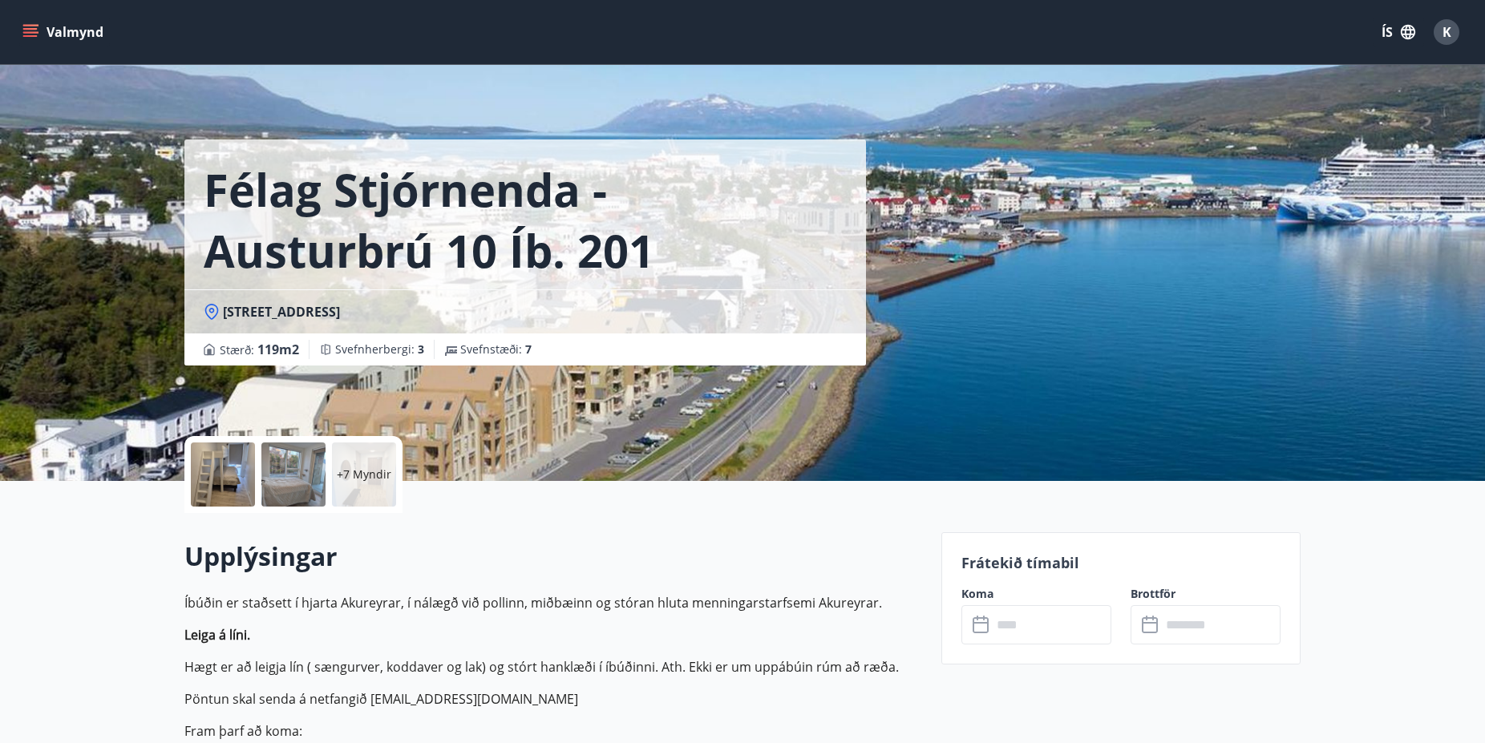
click at [1028, 628] on input "text" at bounding box center [1051, 624] width 119 height 39
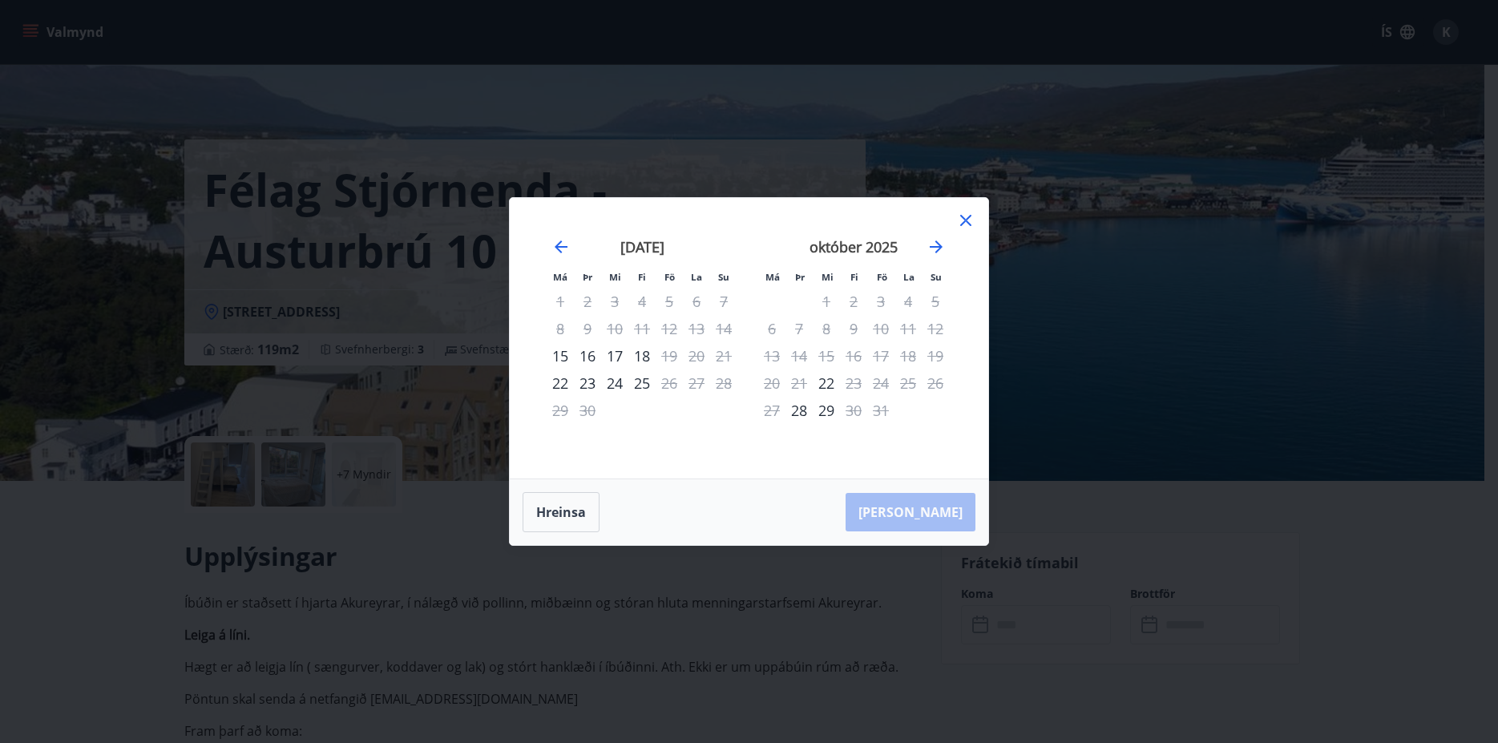
click at [964, 220] on icon at bounding box center [965, 220] width 19 height 19
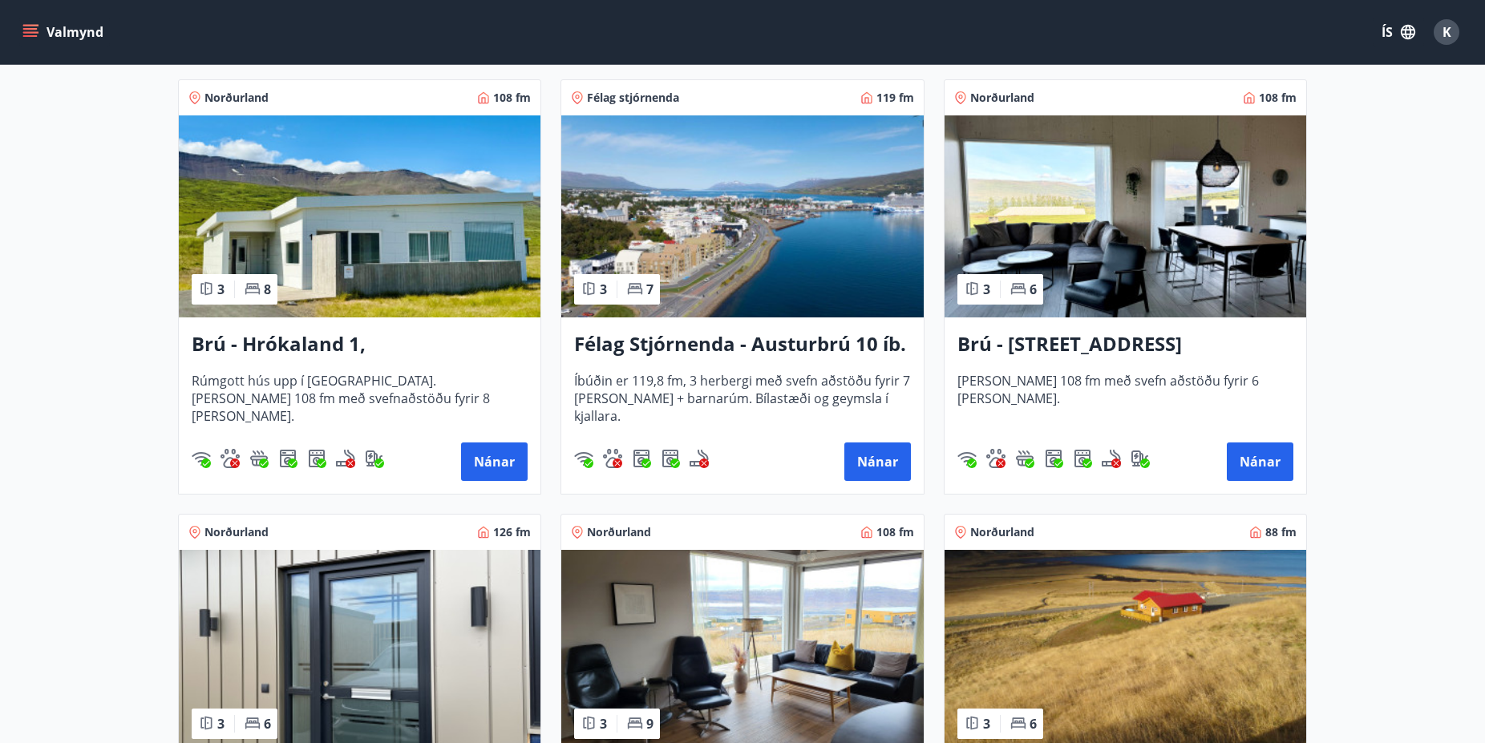
scroll to position [654, 0]
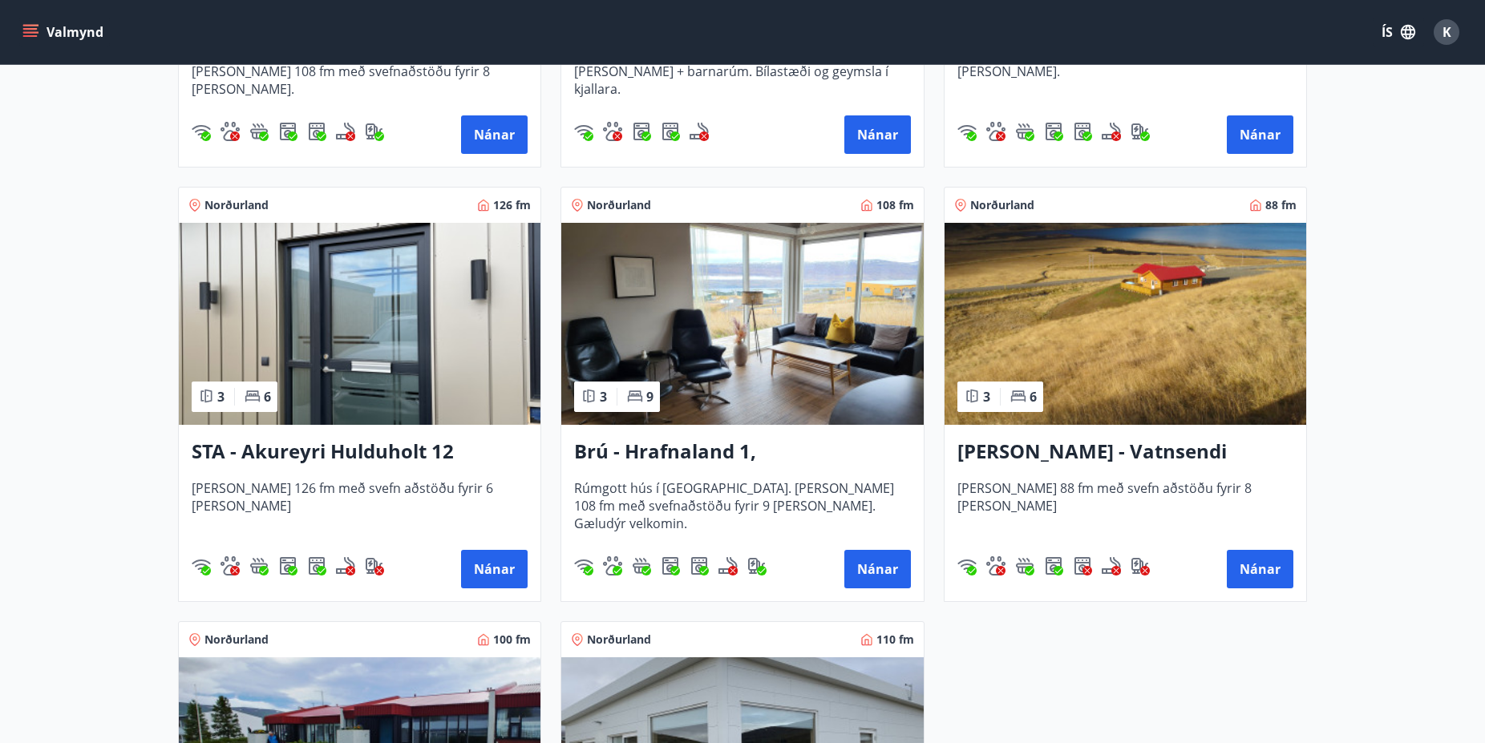
click at [386, 370] on img at bounding box center [360, 324] width 362 height 202
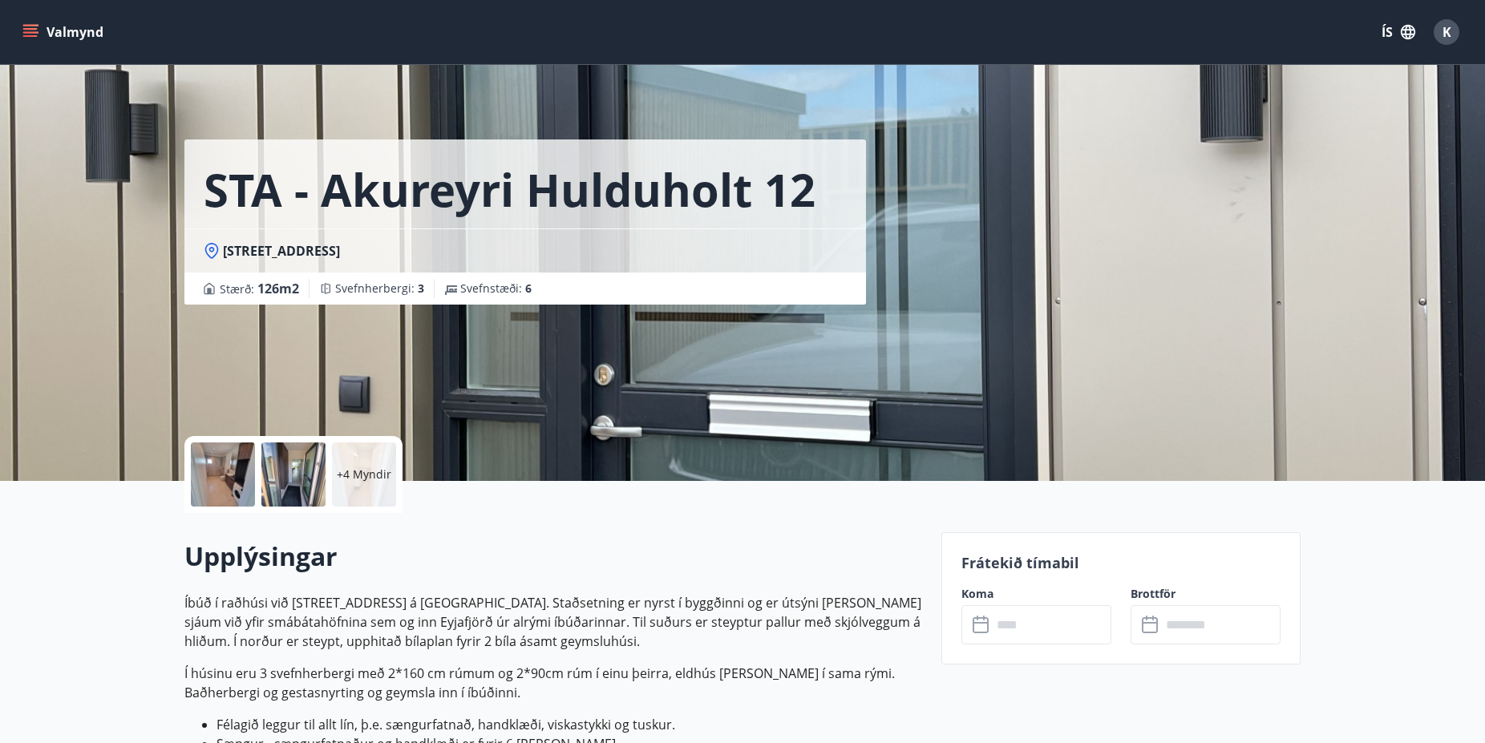
click at [1036, 629] on input "text" at bounding box center [1051, 624] width 119 height 39
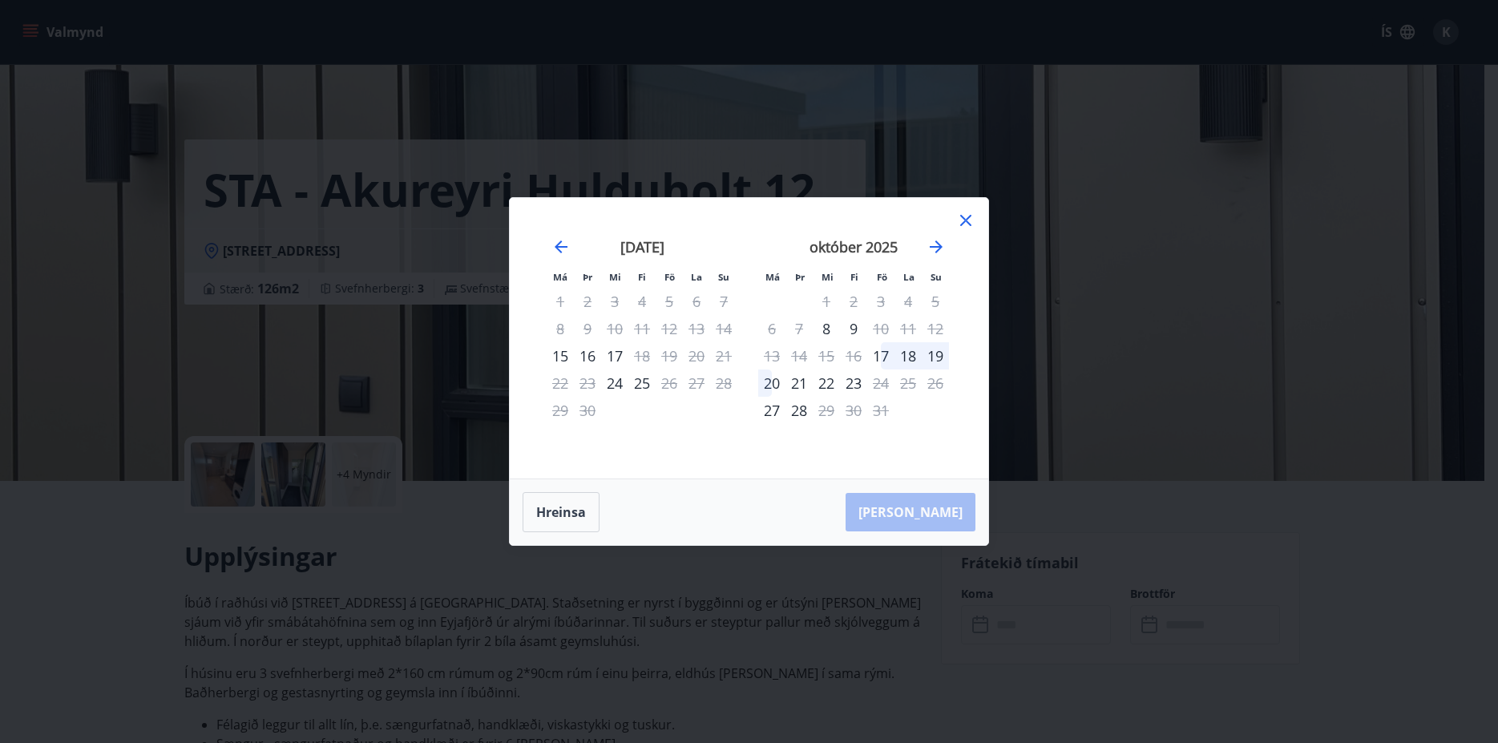
click at [970, 220] on icon at bounding box center [965, 220] width 19 height 19
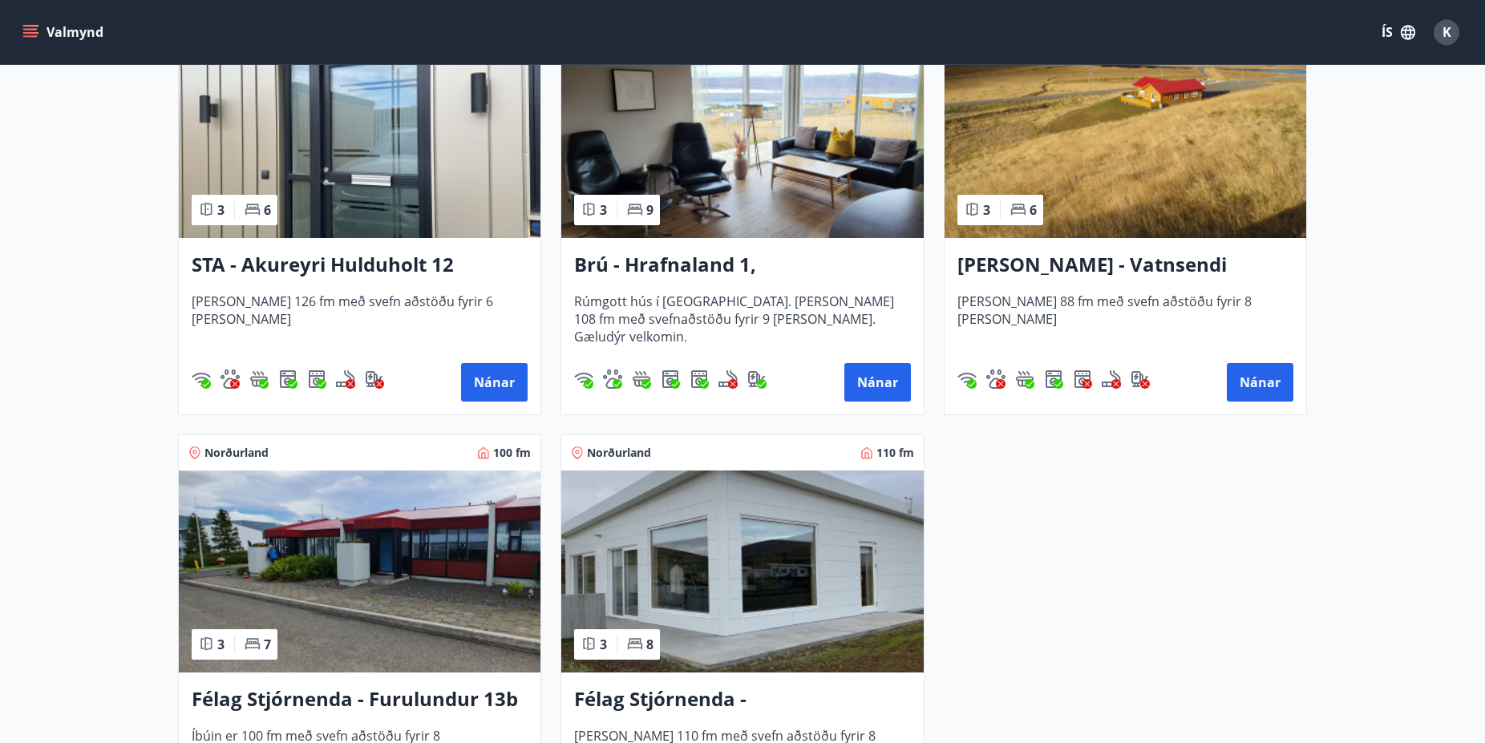
scroll to position [981, 0]
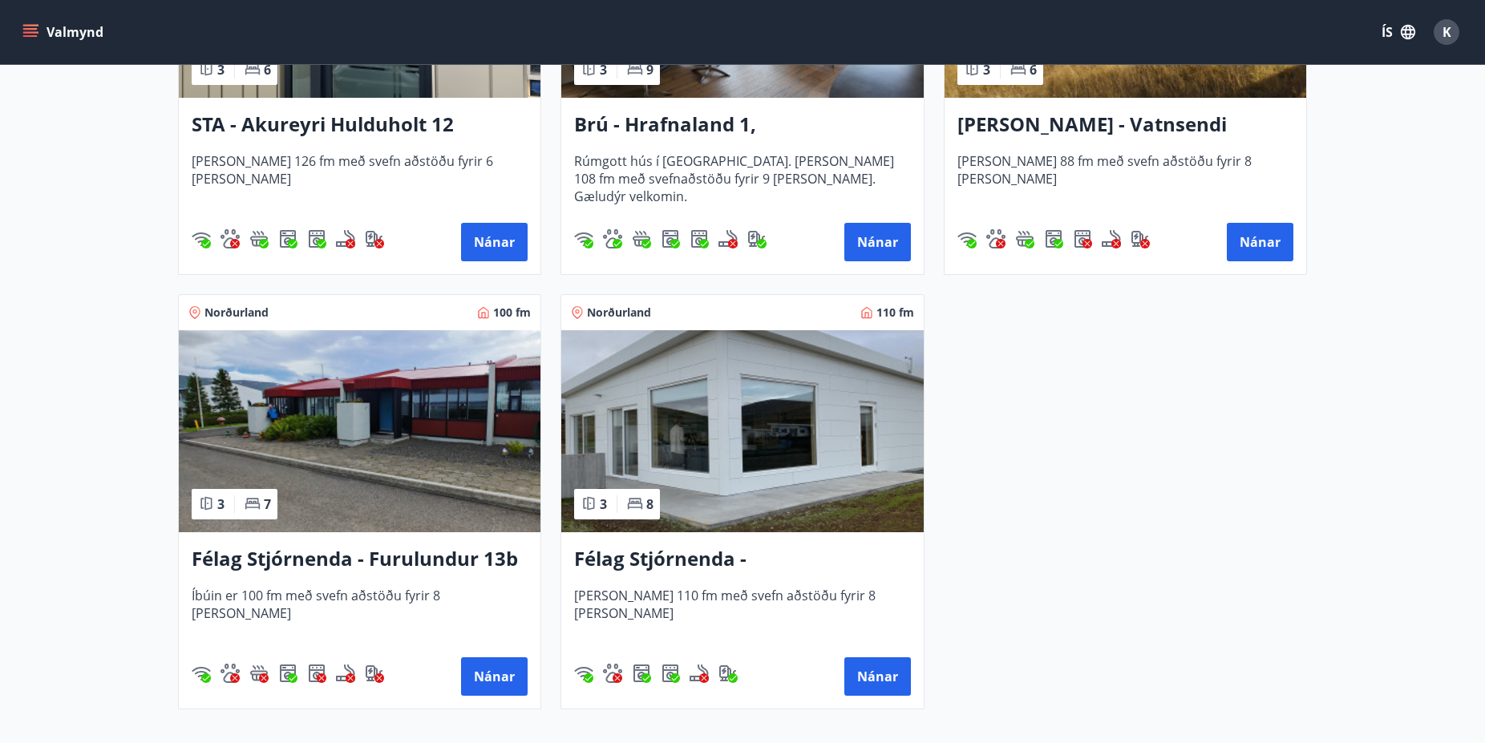
click at [369, 555] on h3 "Félag Stjórnenda - Furulundur 13b - [GEOGRAPHIC_DATA]" at bounding box center [360, 559] width 336 height 29
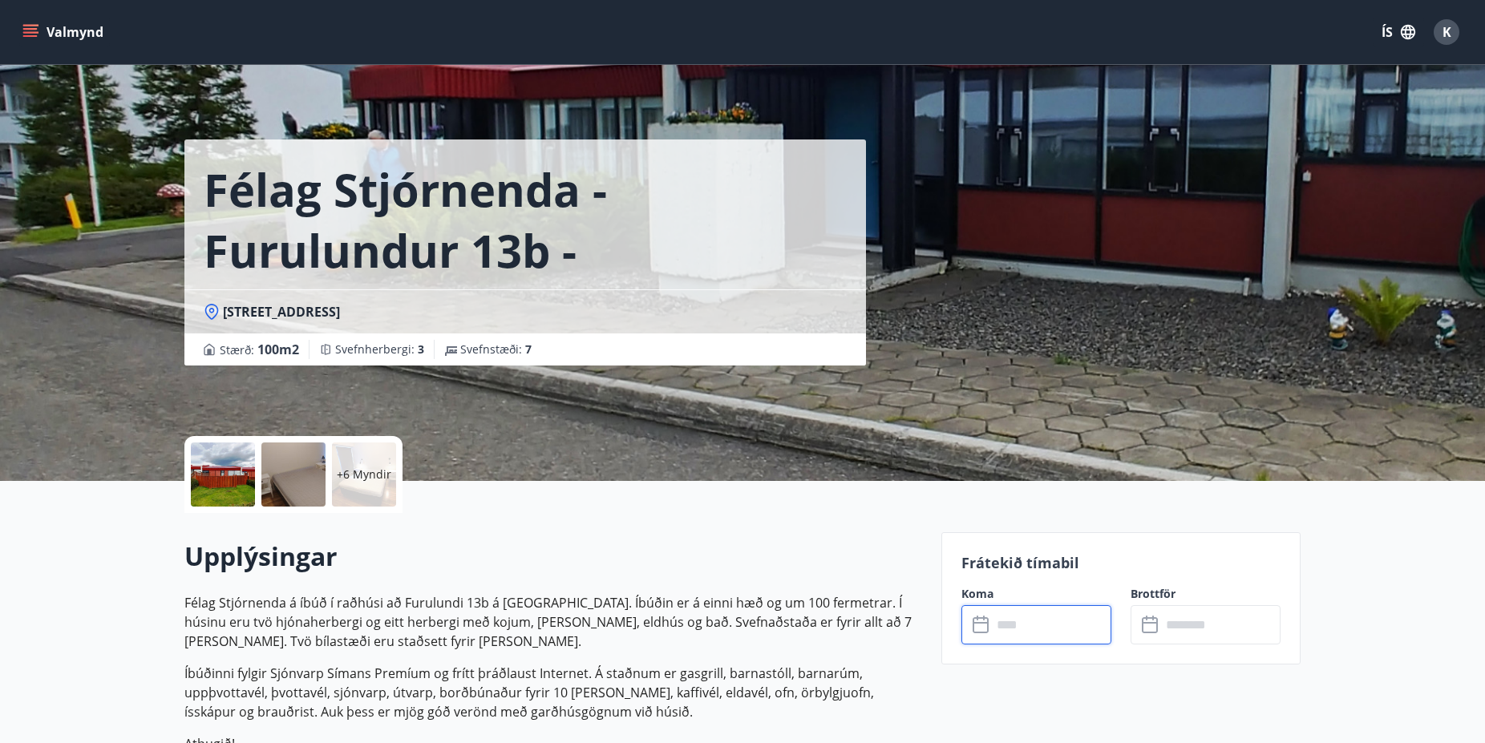
click at [1023, 632] on input "text" at bounding box center [1051, 624] width 119 height 39
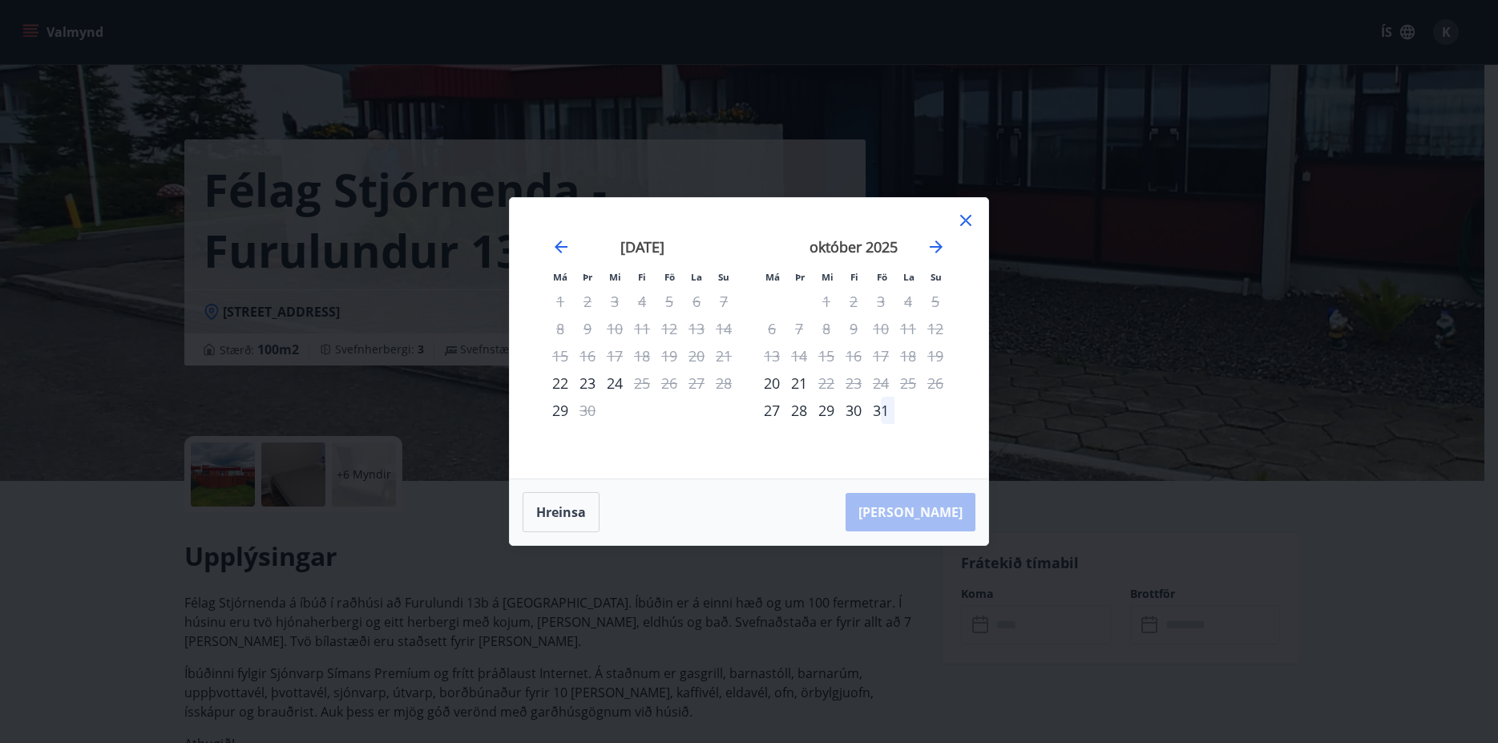
click at [966, 219] on icon at bounding box center [965, 220] width 19 height 19
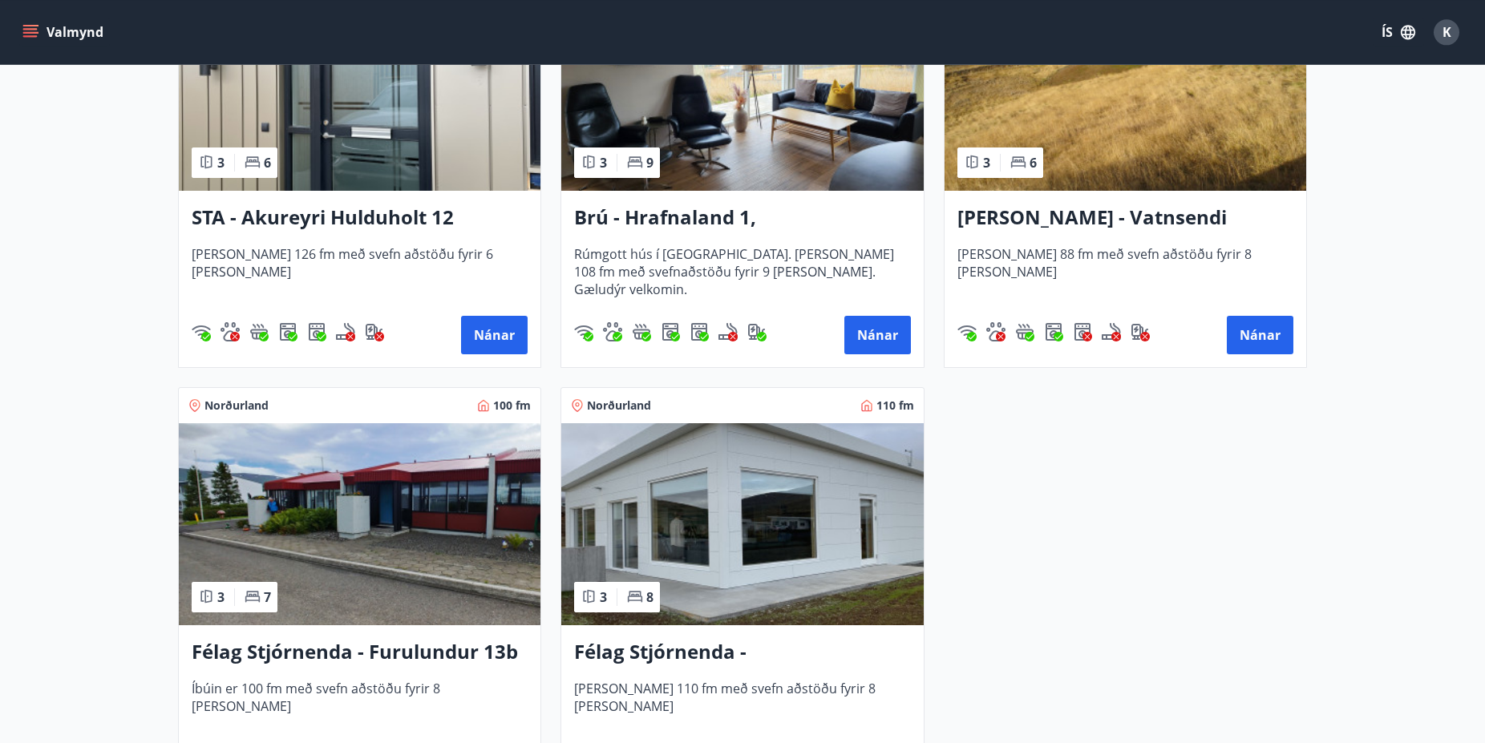
scroll to position [981, 0]
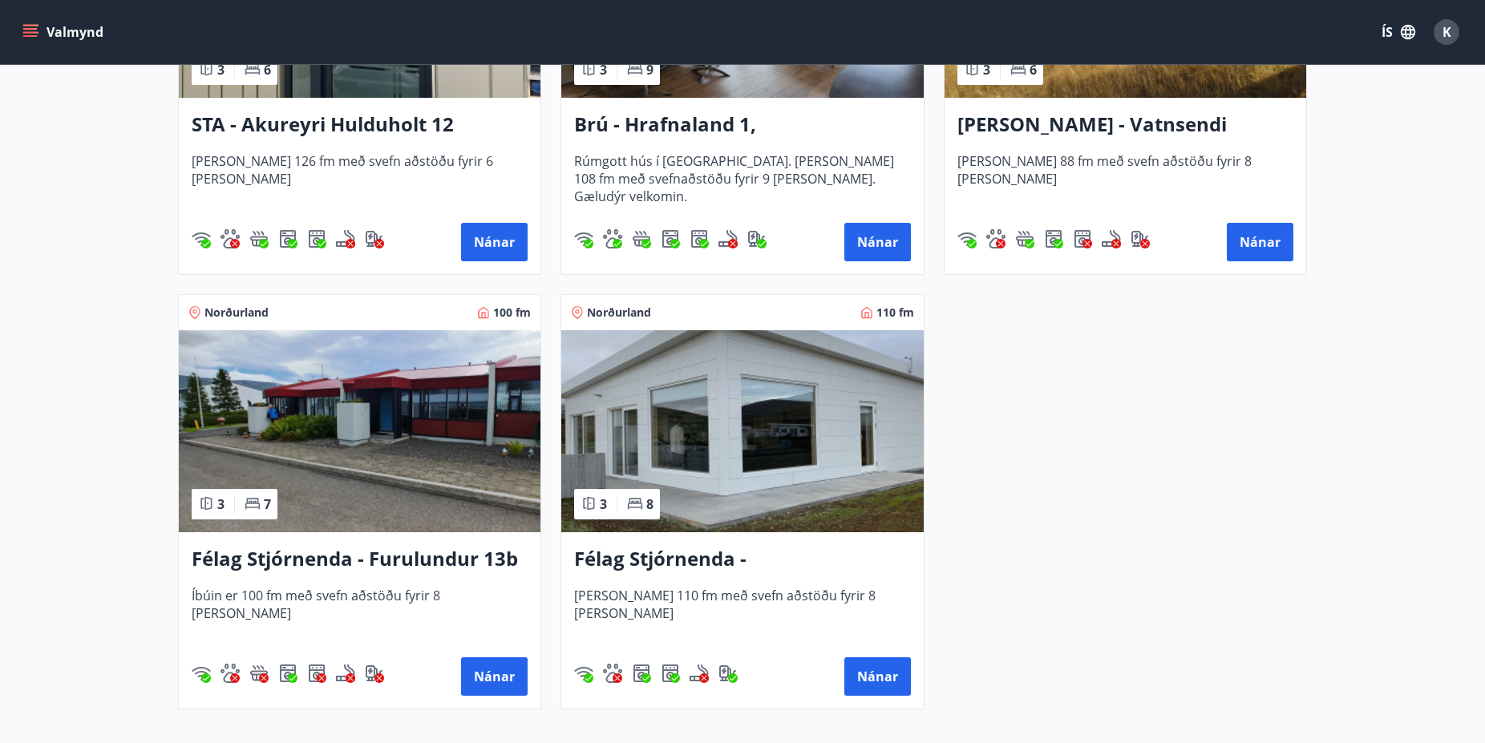
click at [749, 561] on h3 "Félag Stjórnenda - [GEOGRAPHIC_DATA] 7" at bounding box center [742, 559] width 336 height 29
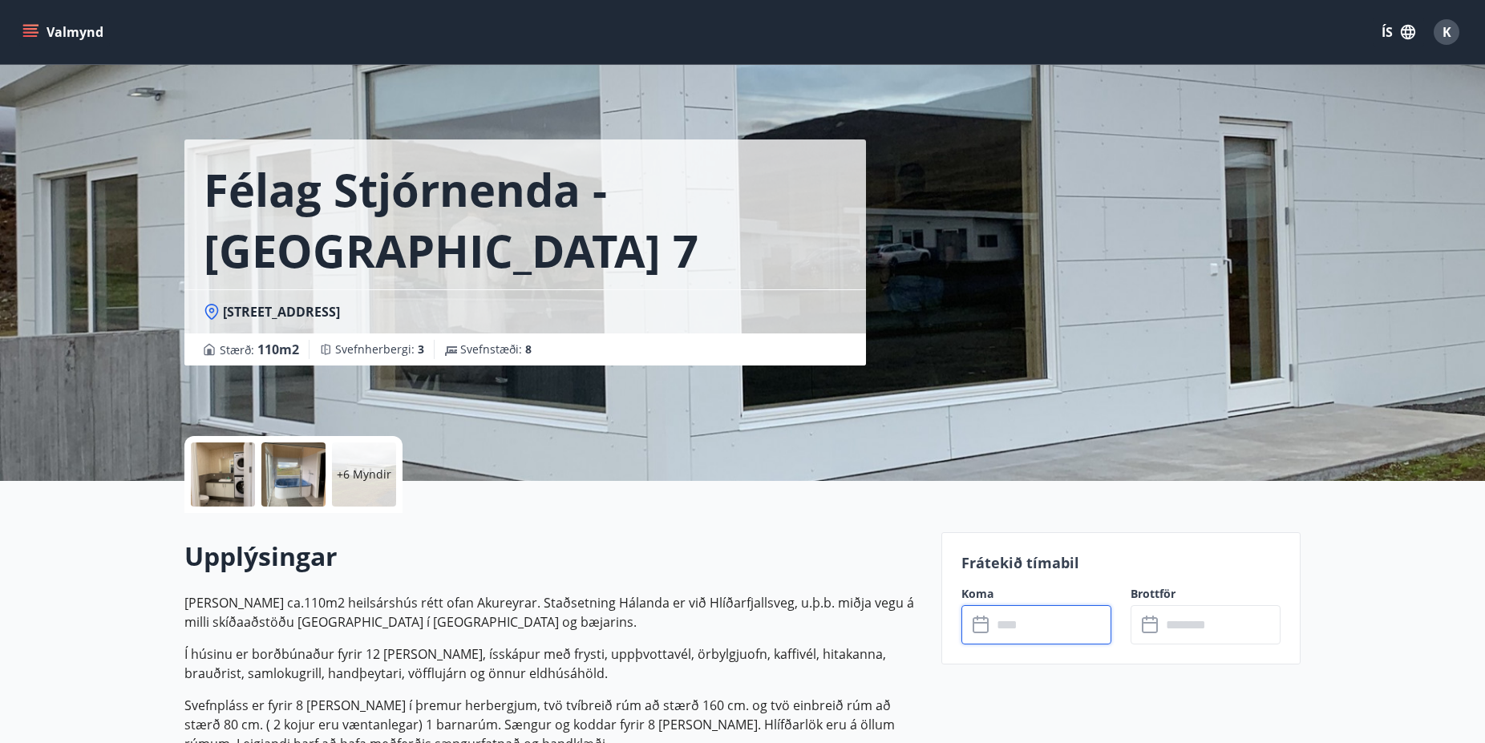
click at [1038, 624] on input "text" at bounding box center [1051, 624] width 119 height 39
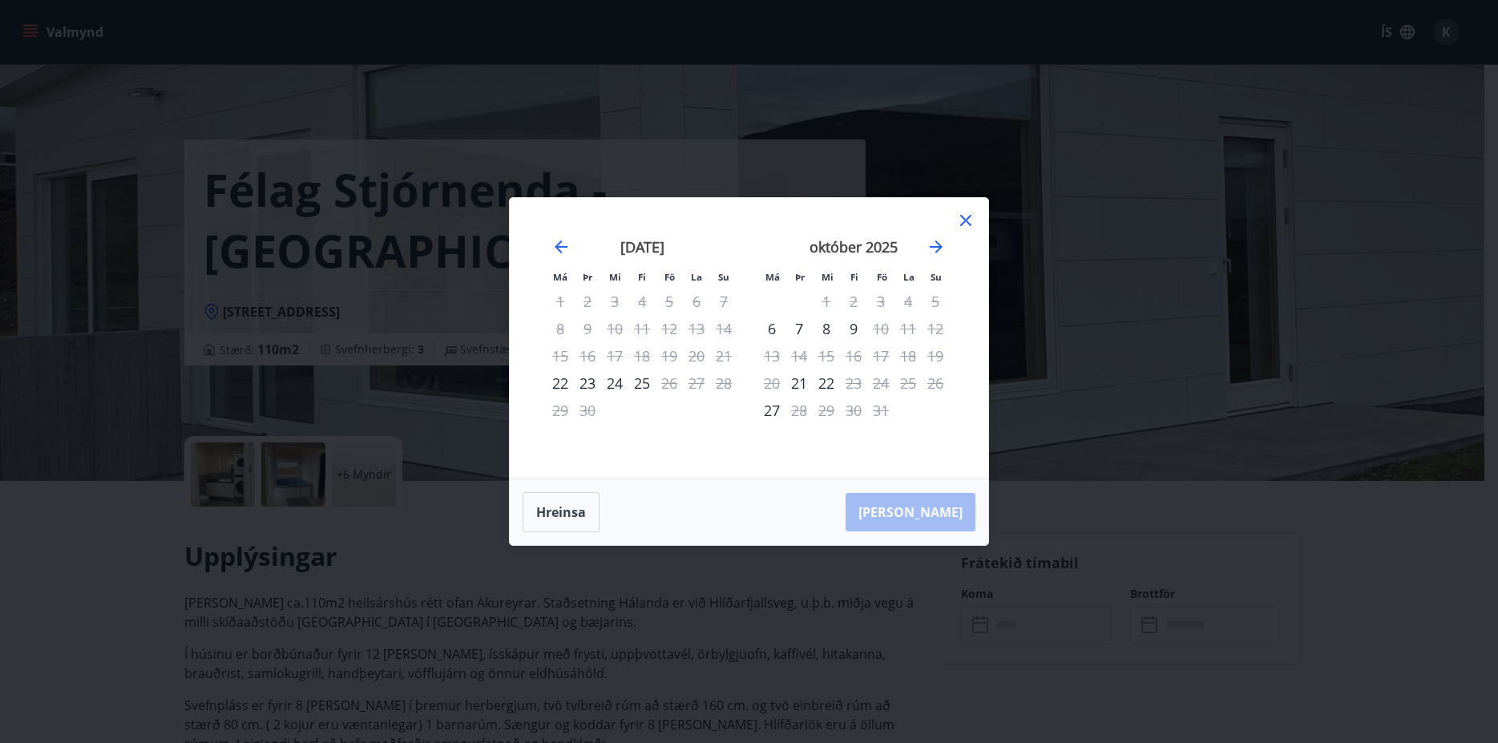
click at [964, 217] on icon at bounding box center [965, 220] width 19 height 19
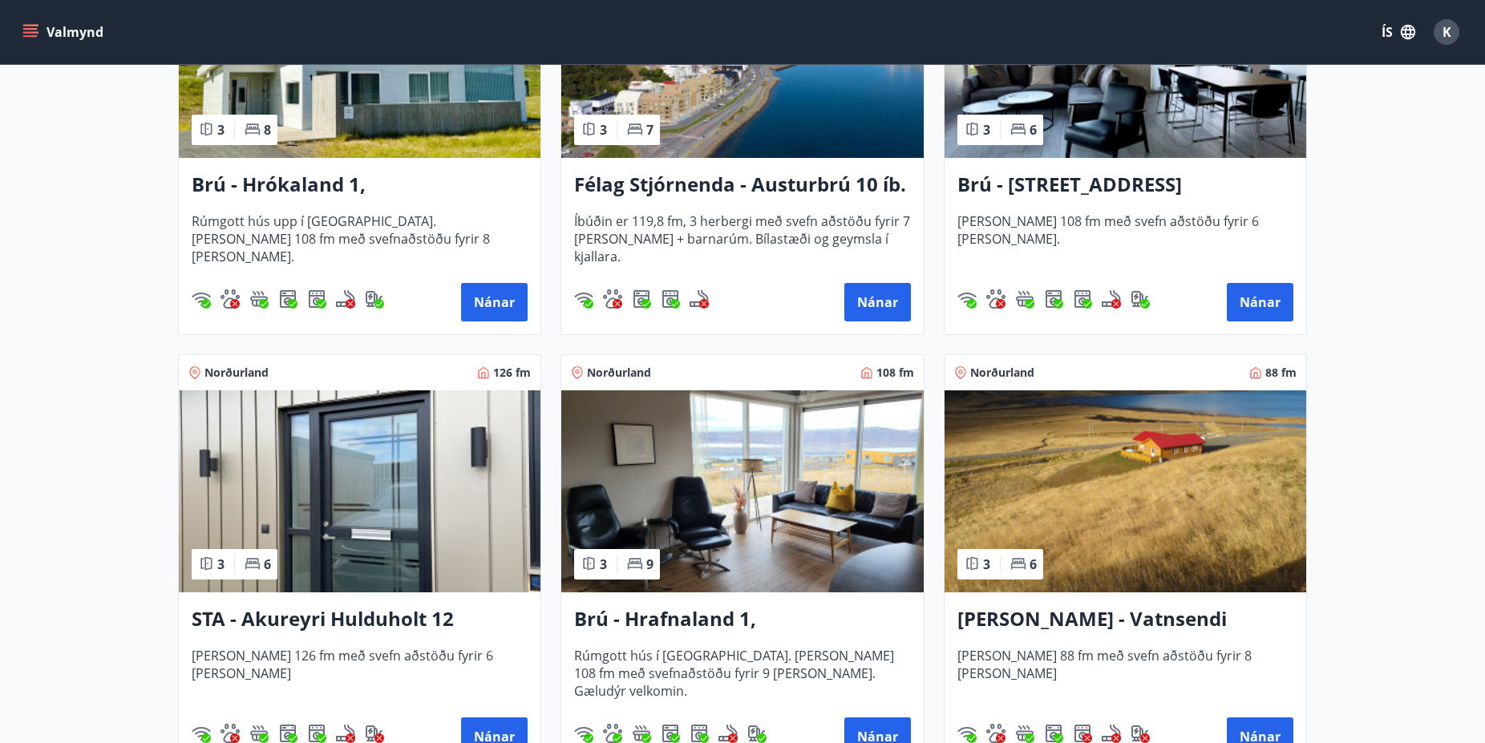
scroll to position [654, 0]
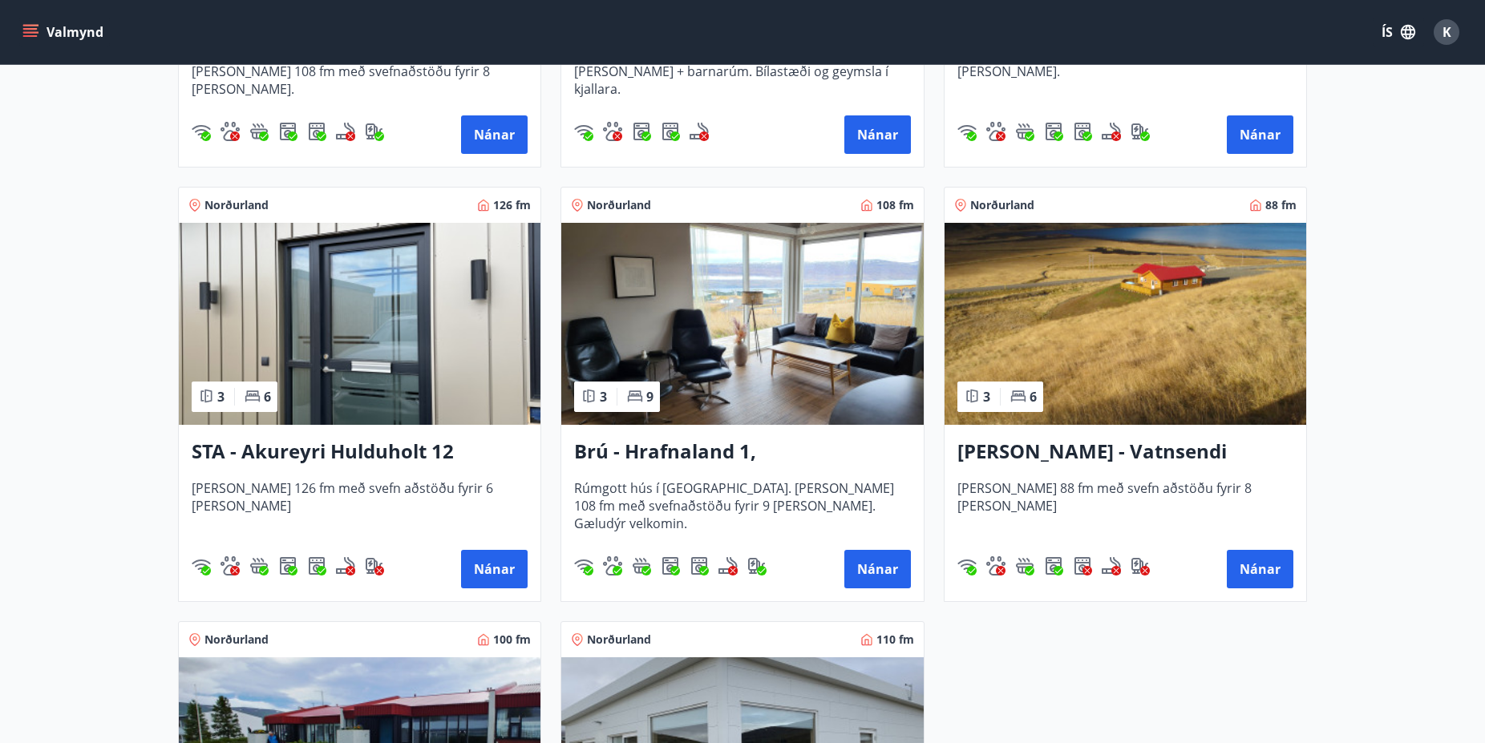
click at [1093, 332] on img at bounding box center [1125, 324] width 362 height 202
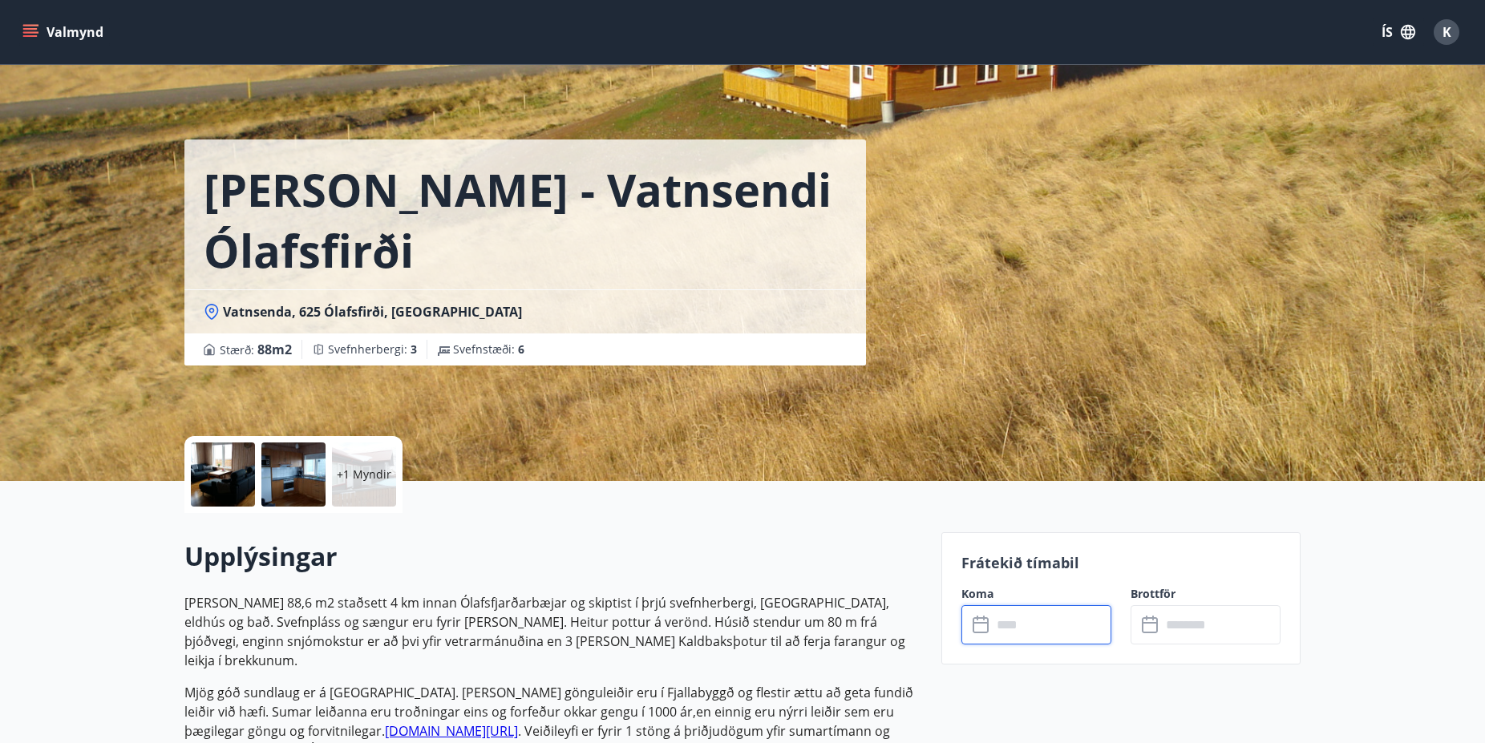
click at [1038, 627] on input "text" at bounding box center [1051, 624] width 119 height 39
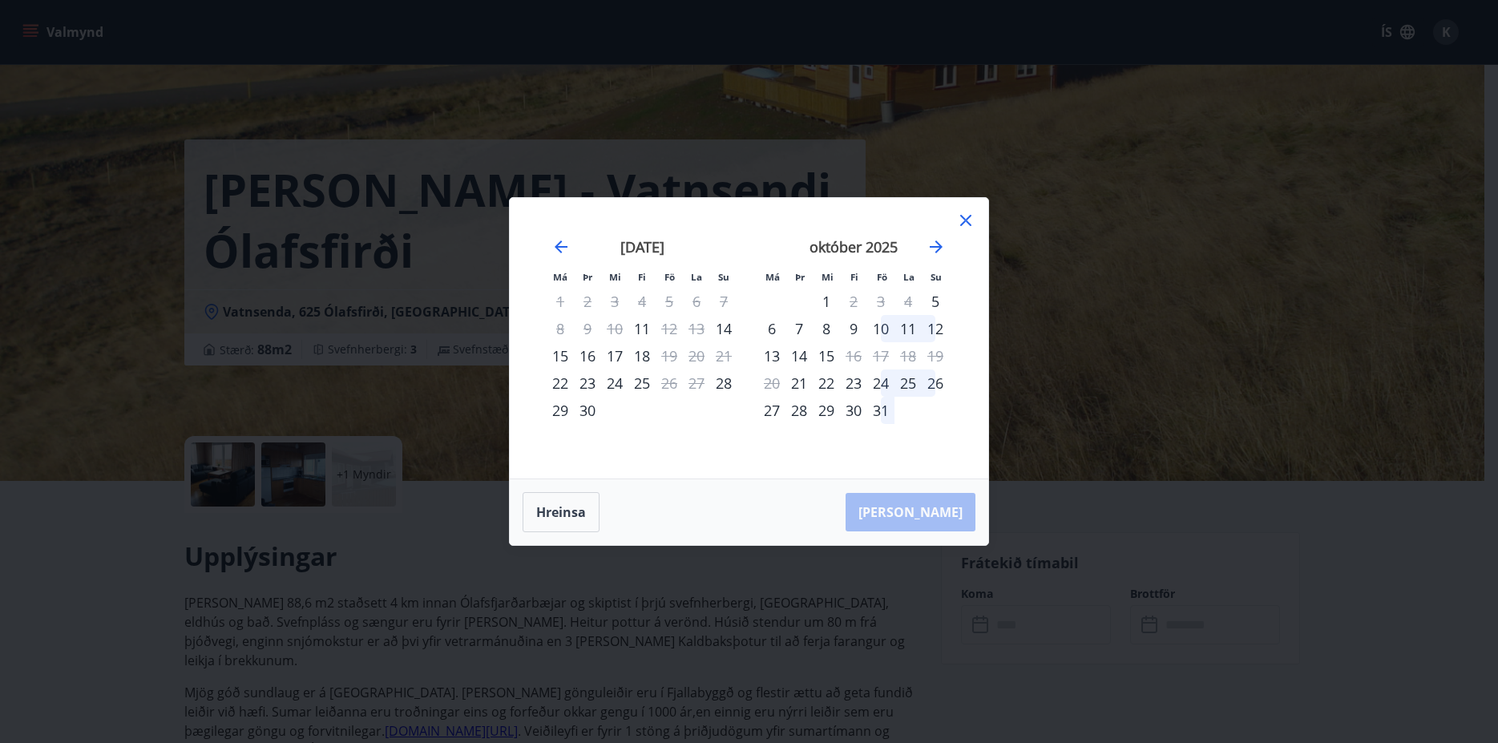
click at [965, 216] on icon at bounding box center [965, 220] width 19 height 19
